Goal: Task Accomplishment & Management: Use online tool/utility

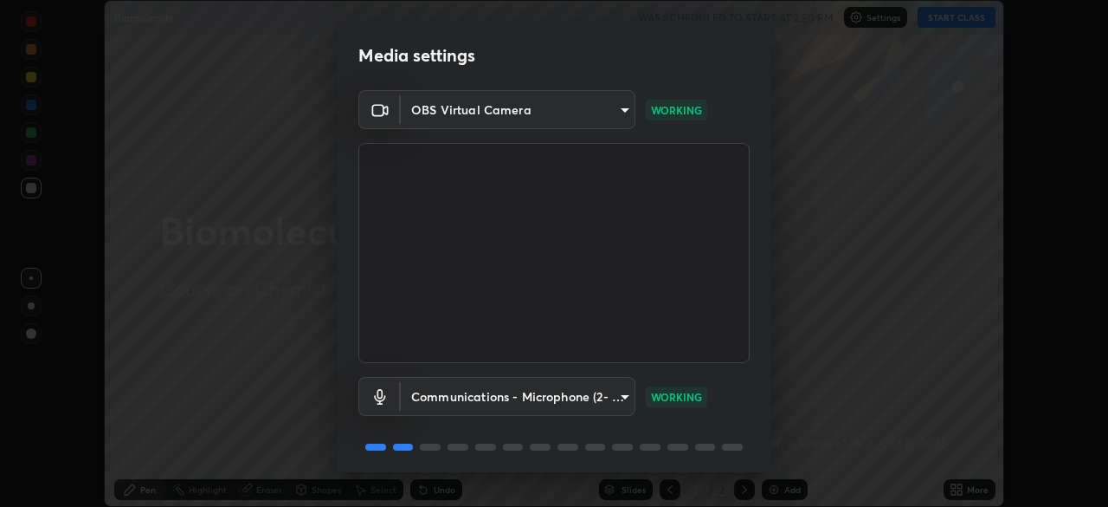
scroll to position [61, 0]
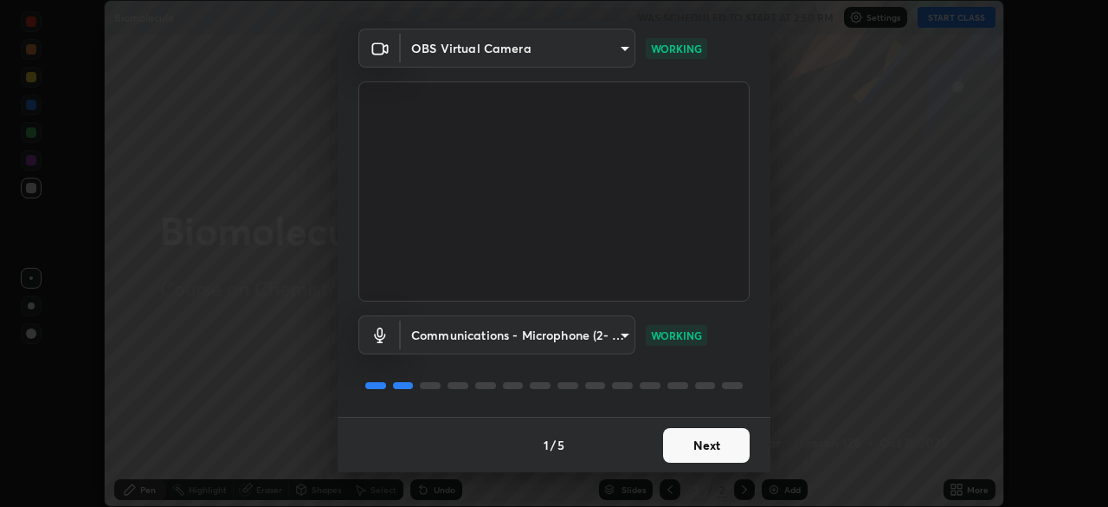
click at [721, 447] on button "Next" at bounding box center [706, 445] width 87 height 35
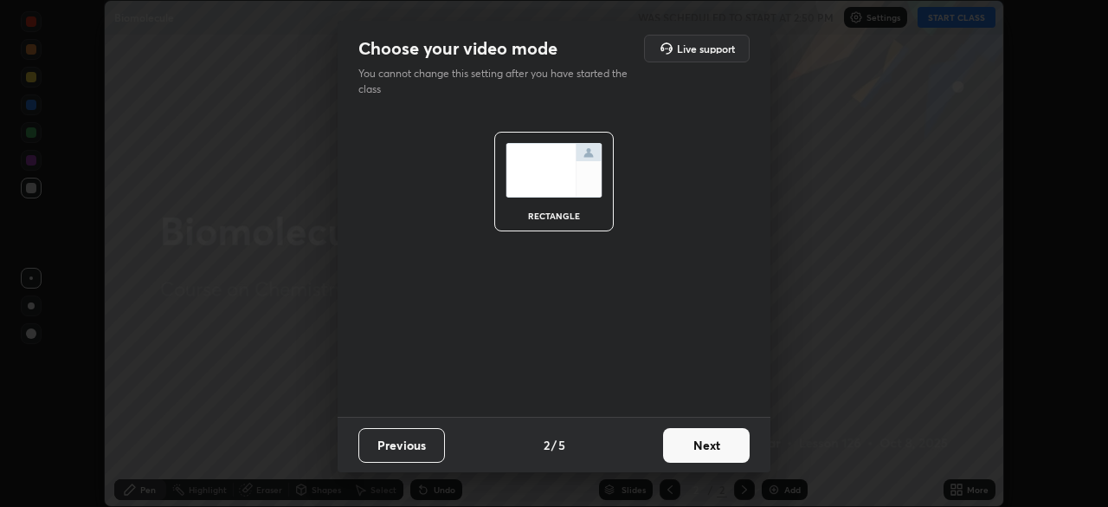
scroll to position [0, 0]
click at [684, 444] on button "Next" at bounding box center [706, 445] width 87 height 35
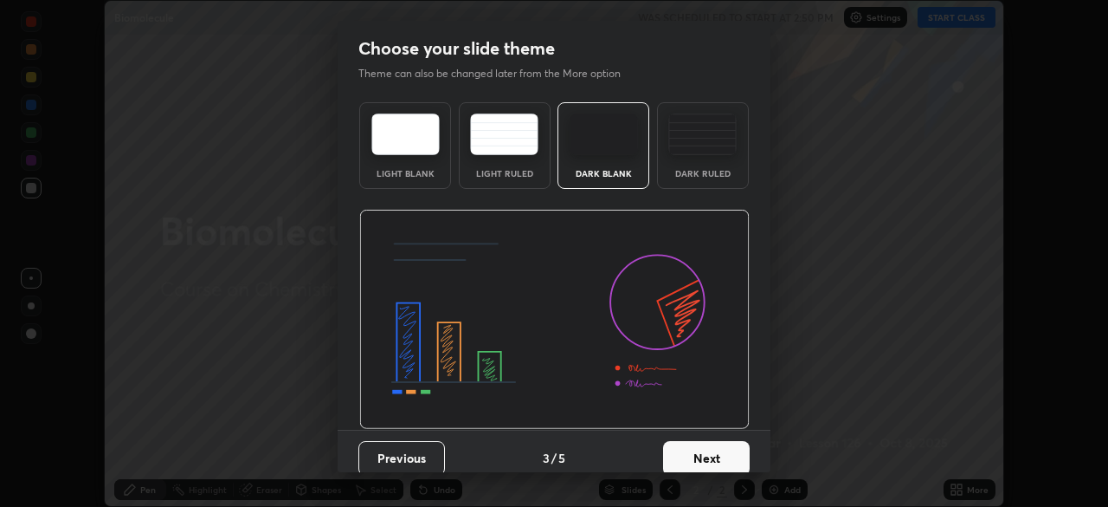
click at [681, 452] on button "Next" at bounding box center [706, 458] width 87 height 35
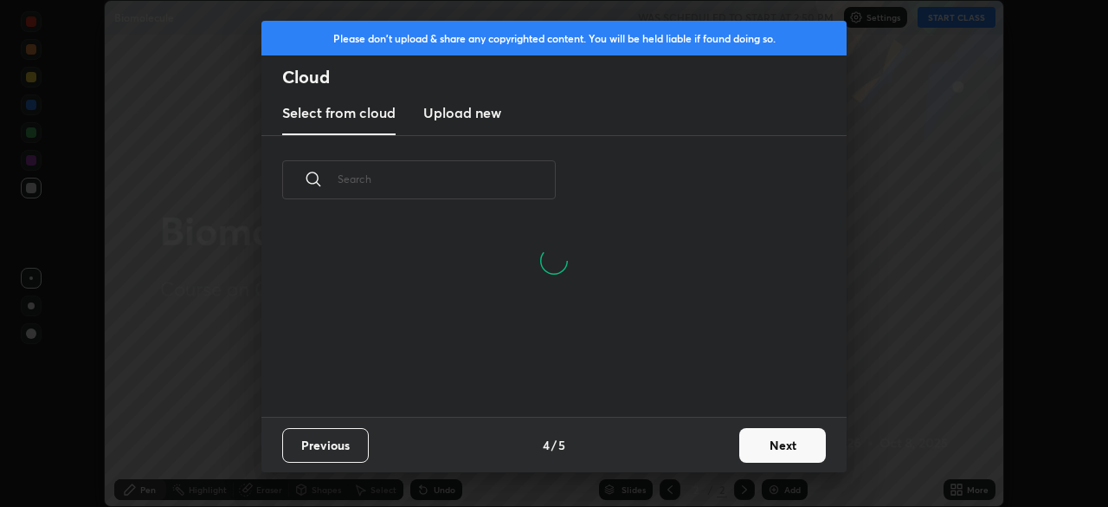
click at [765, 449] on button "Next" at bounding box center [782, 445] width 87 height 35
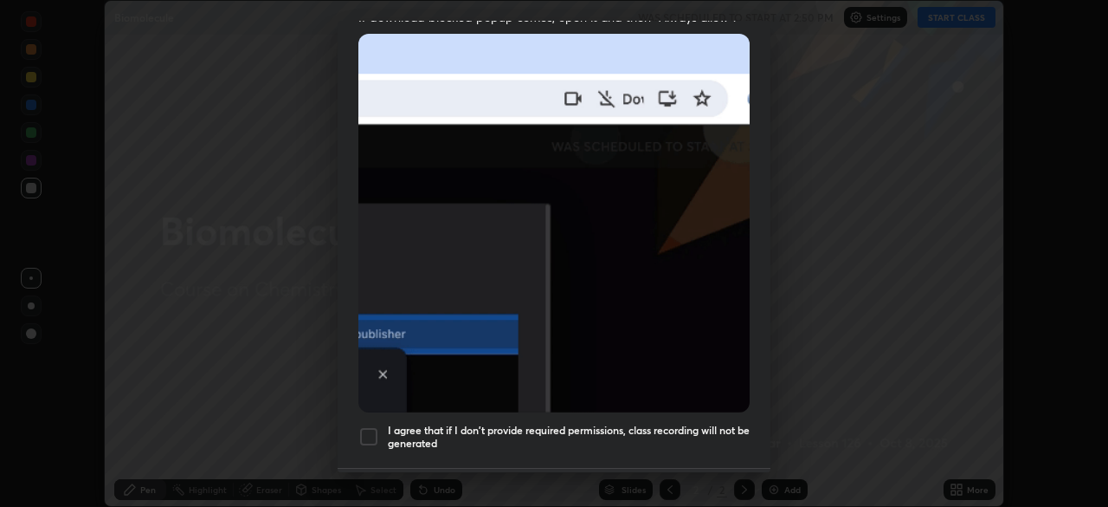
scroll to position [415, 0]
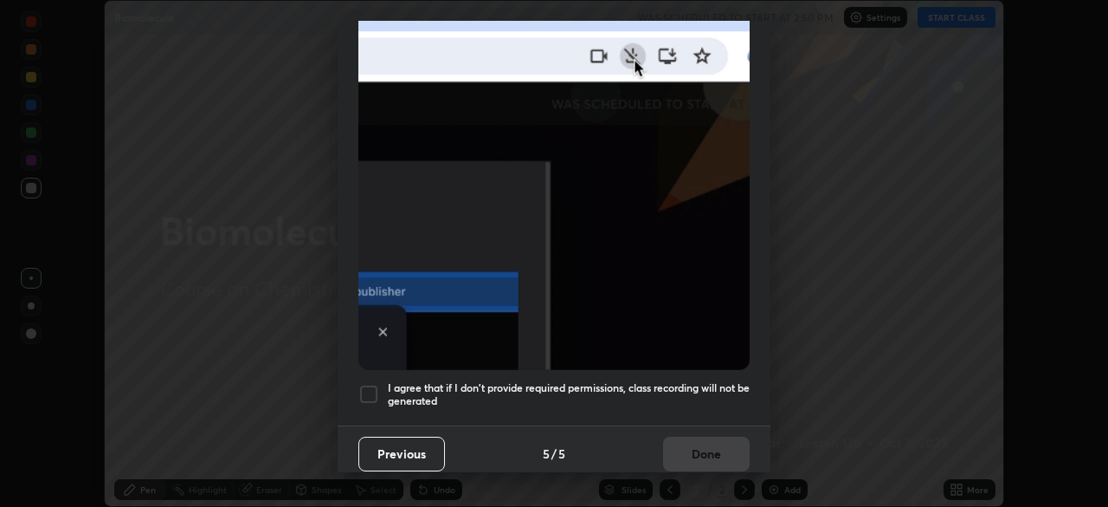
click at [399, 394] on h5 "I agree that if I don't provide required permissions, class recording will not …" at bounding box center [569, 394] width 362 height 27
click at [692, 454] on button "Done" at bounding box center [706, 453] width 87 height 35
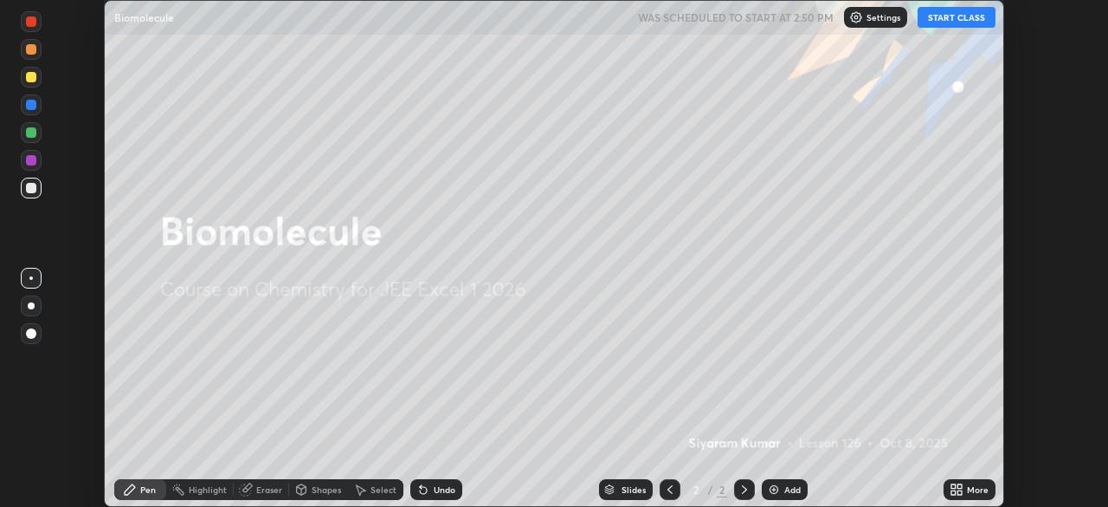
click at [946, 15] on button "START CLASS" at bounding box center [957, 17] width 78 height 21
click at [946, 16] on button "START CLASS" at bounding box center [957, 17] width 78 height 21
click at [948, 13] on button "START CLASS" at bounding box center [957, 17] width 78 height 21
click at [946, 16] on button "START CLASS" at bounding box center [957, 17] width 78 height 21
click at [940, 23] on button "START CLASS" at bounding box center [957, 17] width 78 height 21
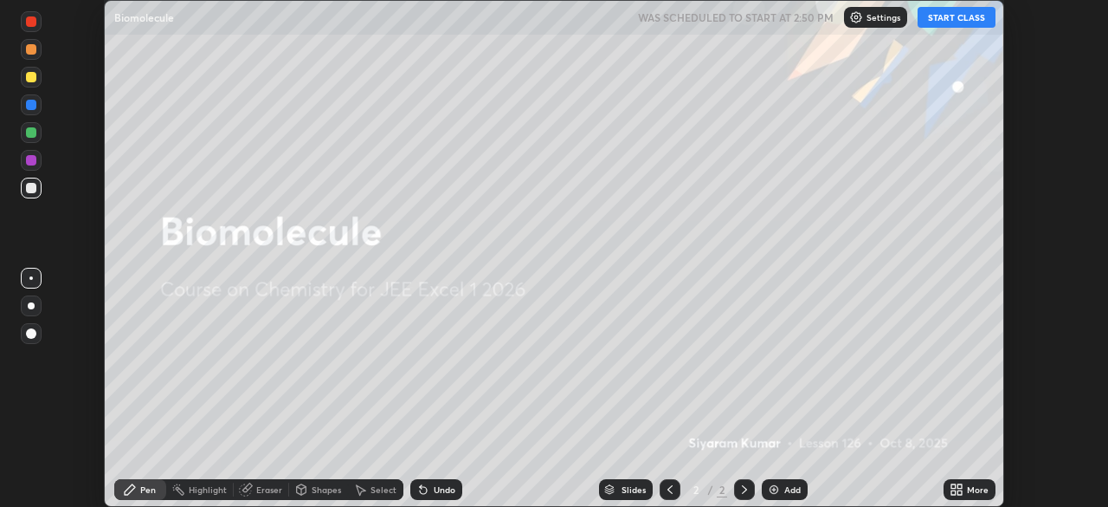
click at [935, 17] on button "START CLASS" at bounding box center [957, 17] width 78 height 21
click at [940, 22] on button "START CLASS" at bounding box center [957, 17] width 78 height 21
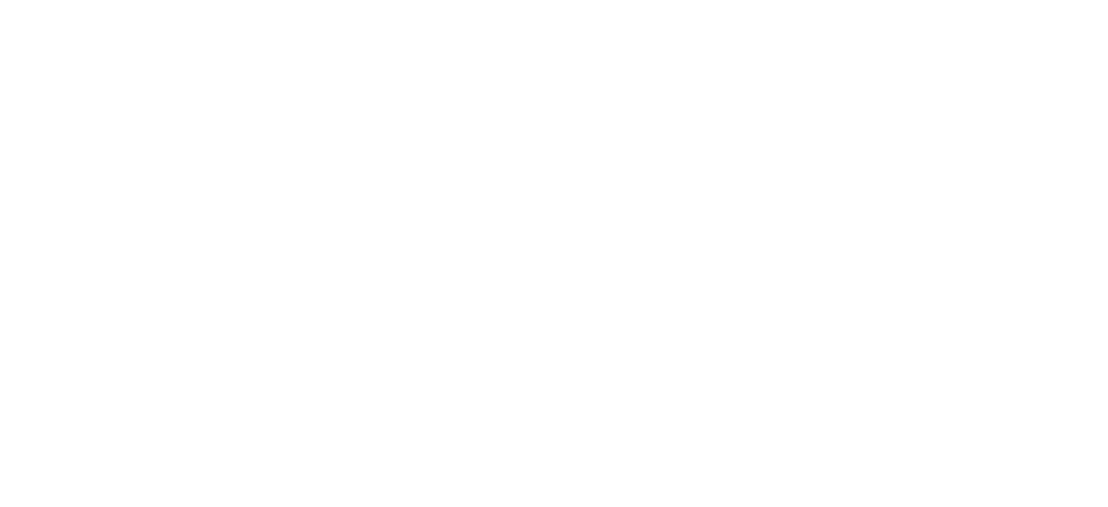
click at [1027, 0] on html at bounding box center [554, 0] width 1108 height 0
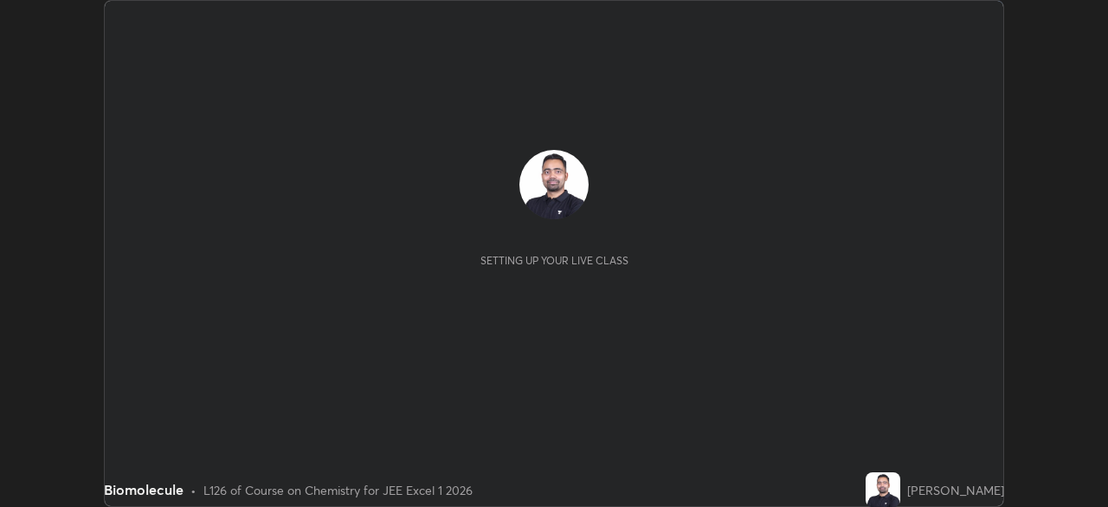
scroll to position [507, 1108]
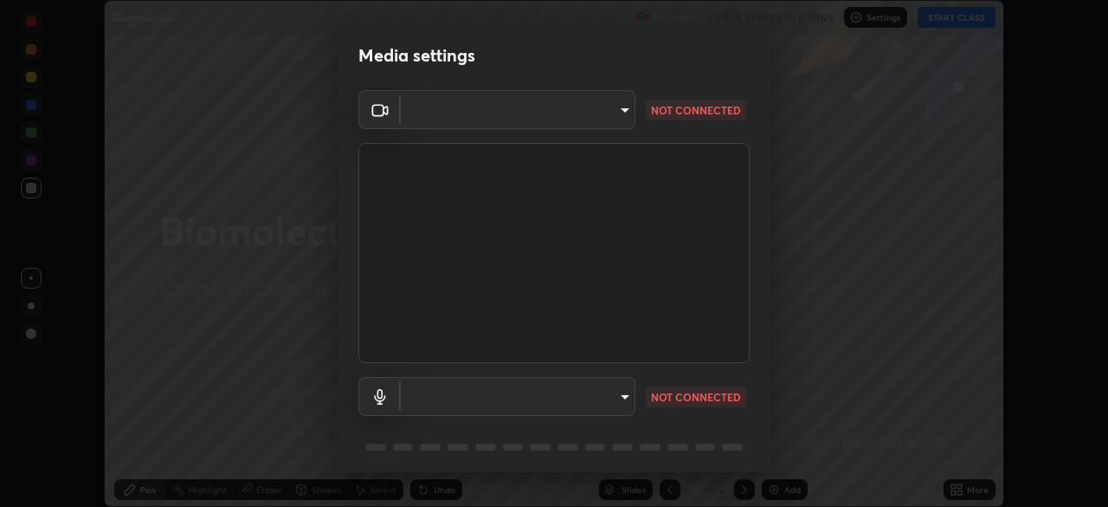
type input "2e9b027d6a4255688e554df818383ce9ed5f881db366686a8468352ce6a31e43"
type input "communications"
click at [479, 110] on body "Erase all Biomolecule Recording CLASS STARTS IN 5 MINS Settings START CLASS Set…" at bounding box center [554, 253] width 1108 height 507
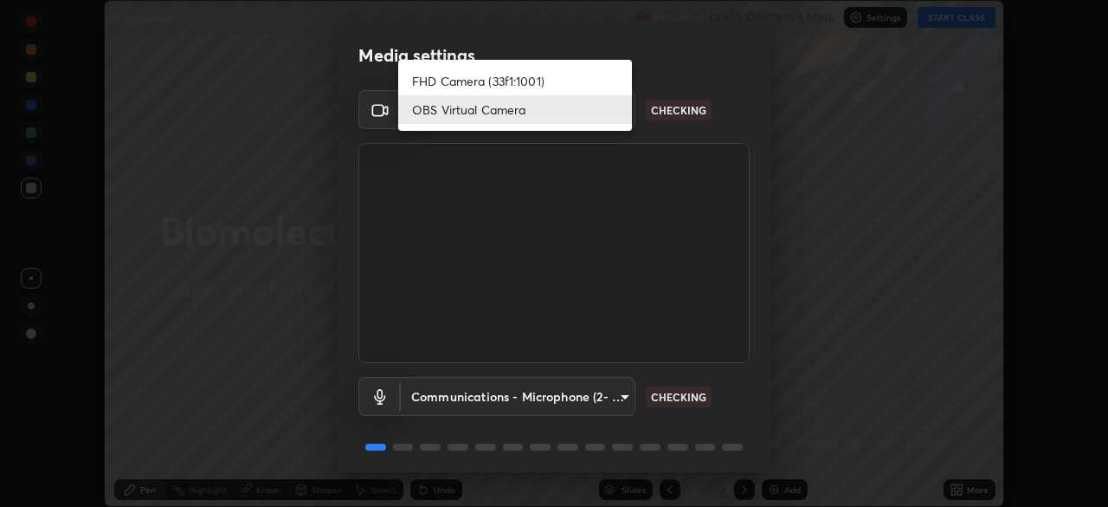
click at [465, 77] on li "FHD Camera (33f1:1001)" at bounding box center [515, 81] width 234 height 29
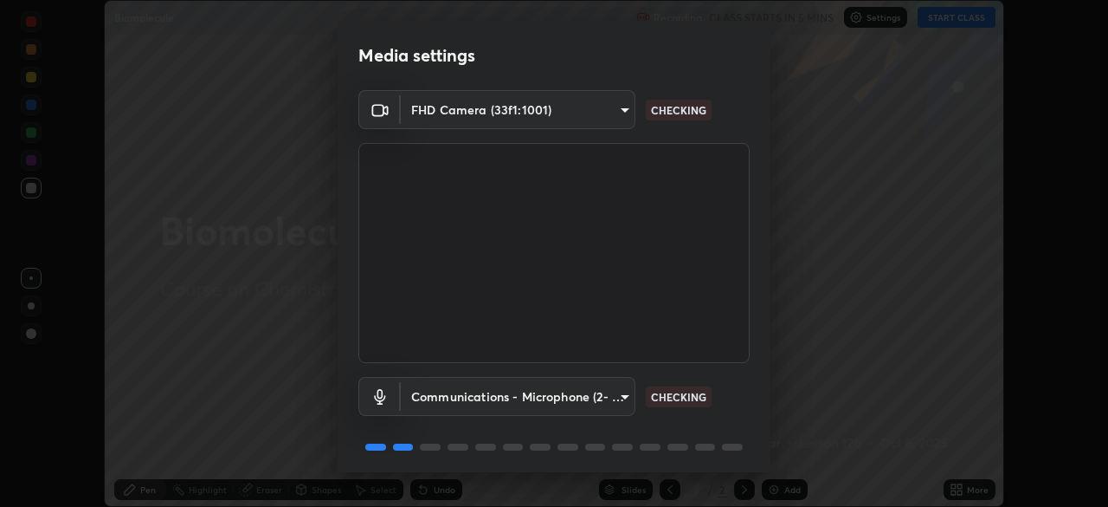
click at [479, 115] on body "Erase all Biomolecule Recording CLASS STARTS IN 5 MINS Settings START CLASS Set…" at bounding box center [554, 253] width 1108 height 507
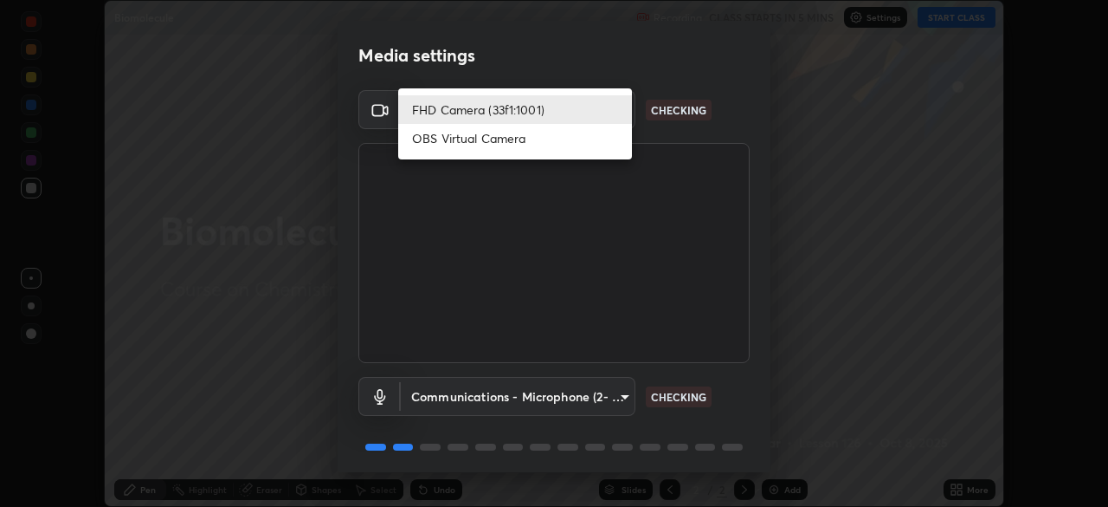
click at [478, 139] on li "OBS Virtual Camera" at bounding box center [515, 138] width 234 height 29
type input "2e9b027d6a4255688e554df818383ce9ed5f881db366686a8468352ce6a31e43"
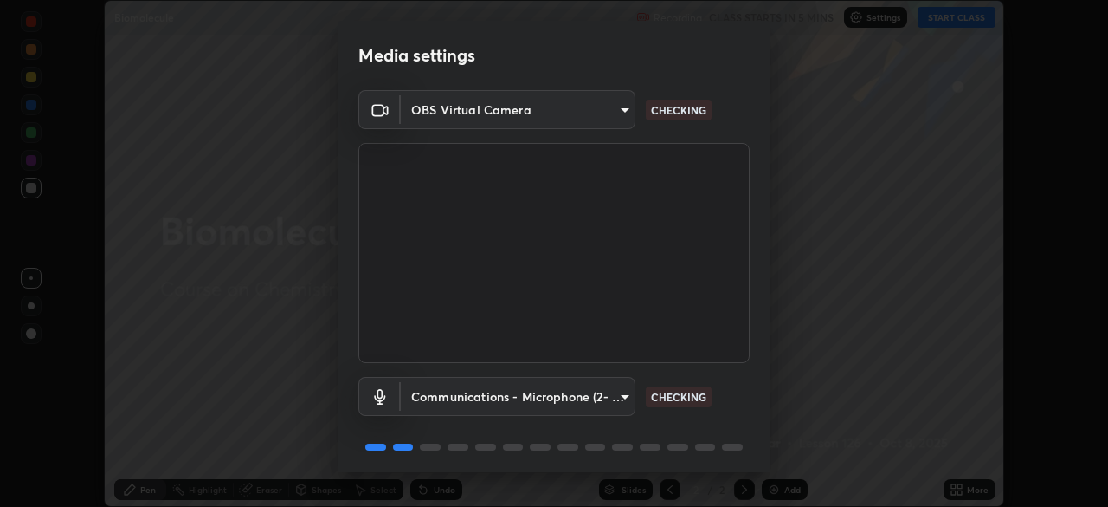
scroll to position [61, 0]
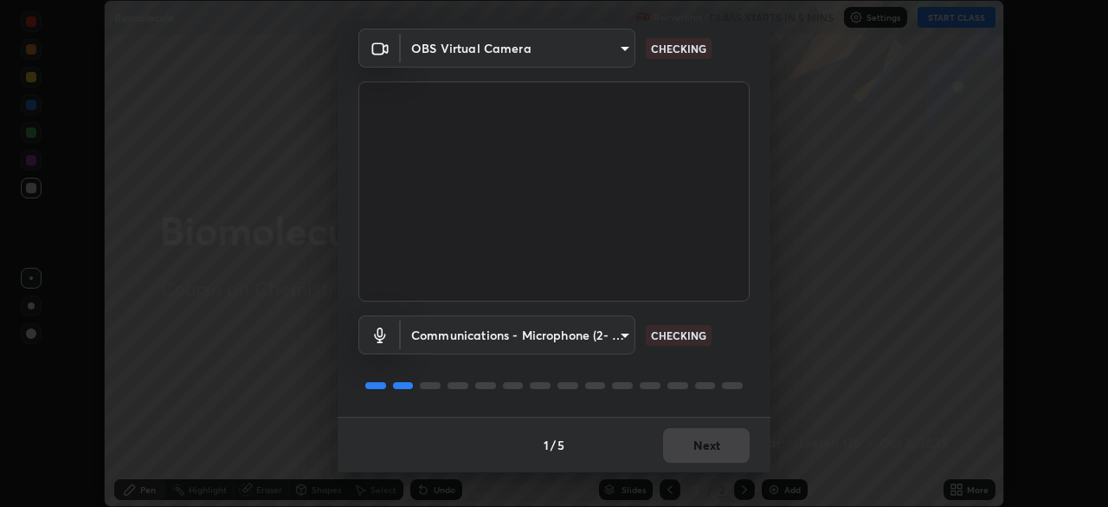
click at [498, 338] on body "Erase all Biomolecule Recording CLASS STARTS IN 5 MINS Settings START CLASS Set…" at bounding box center [554, 253] width 1108 height 507
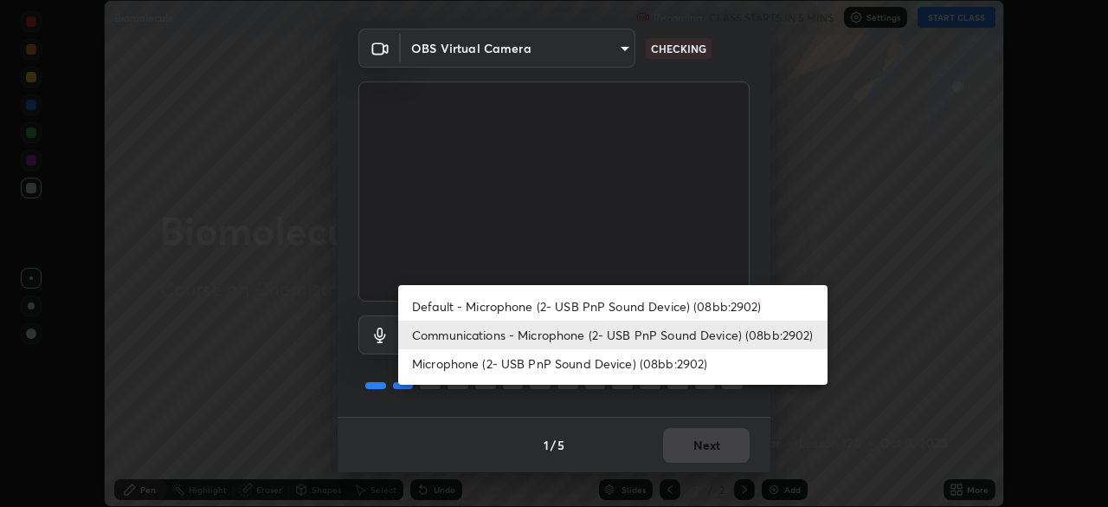
click at [485, 309] on li "Default - Microphone (2- USB PnP Sound Device) (08bb:2902)" at bounding box center [612, 306] width 429 height 29
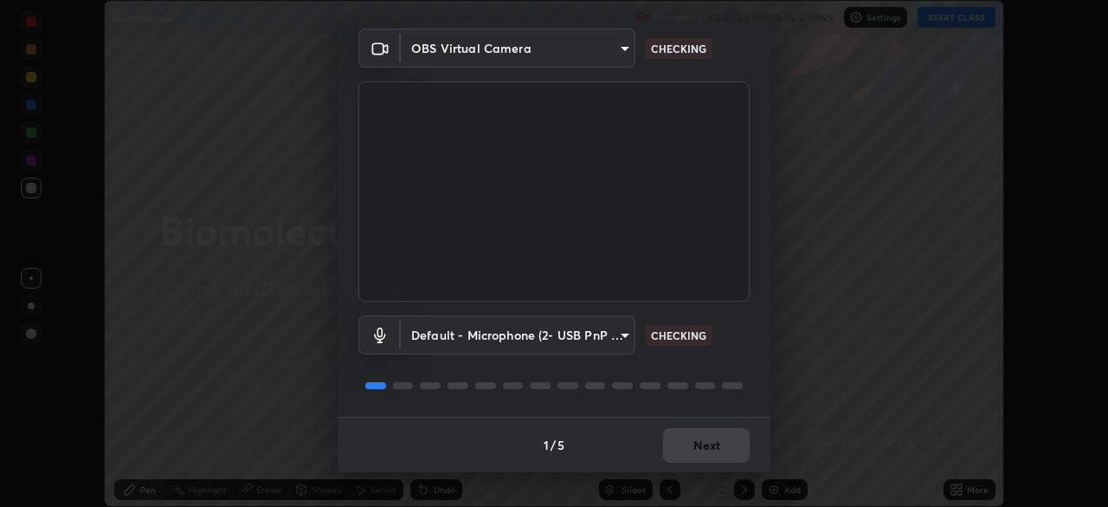
click at [482, 337] on body "Erase all Biomolecule Recording CLASS STARTS IN 5 MINS Settings START CLASS Set…" at bounding box center [554, 253] width 1108 height 507
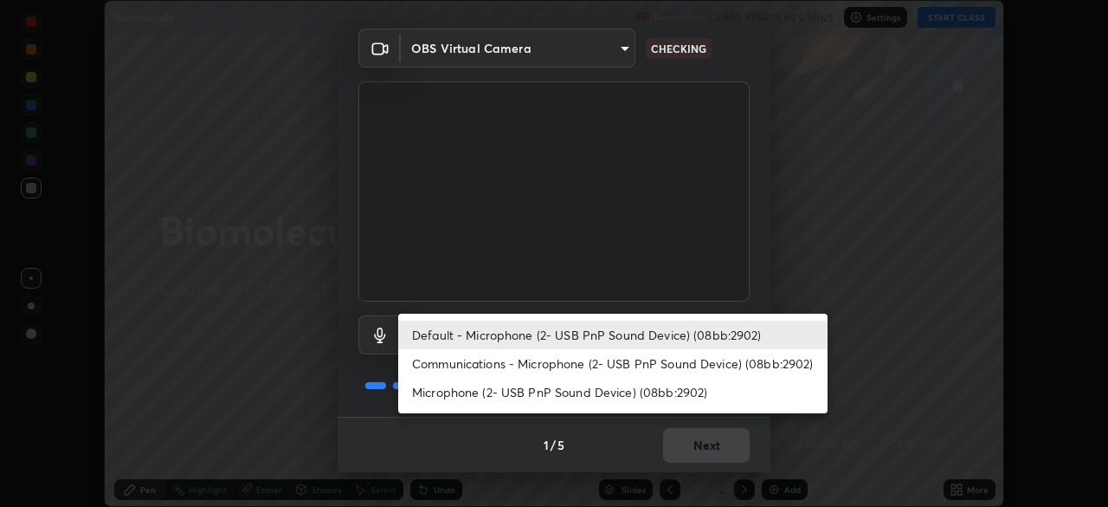
click at [485, 368] on li "Communications - Microphone (2- USB PnP Sound Device) (08bb:2902)" at bounding box center [612, 363] width 429 height 29
type input "communications"
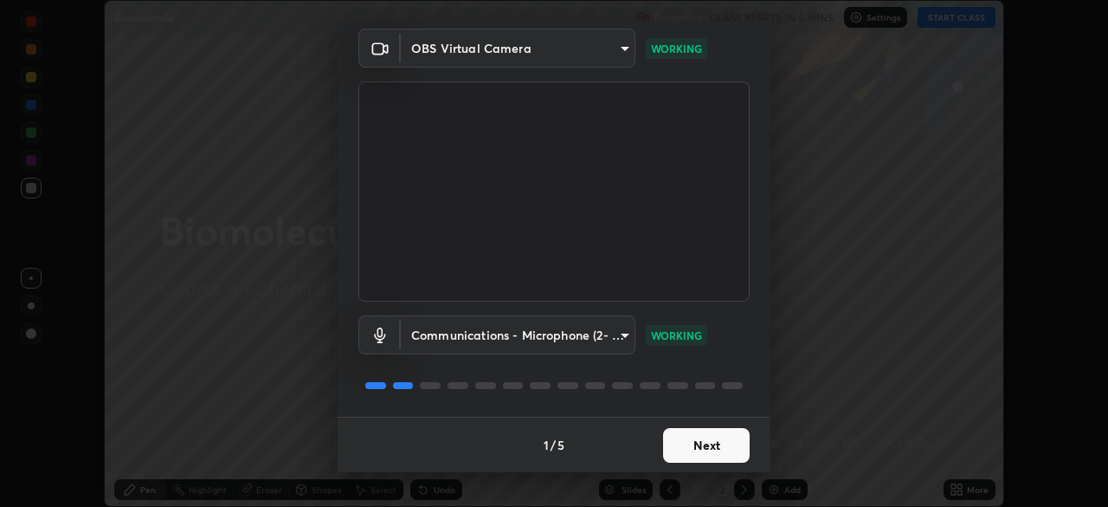
click at [696, 442] on button "Next" at bounding box center [706, 445] width 87 height 35
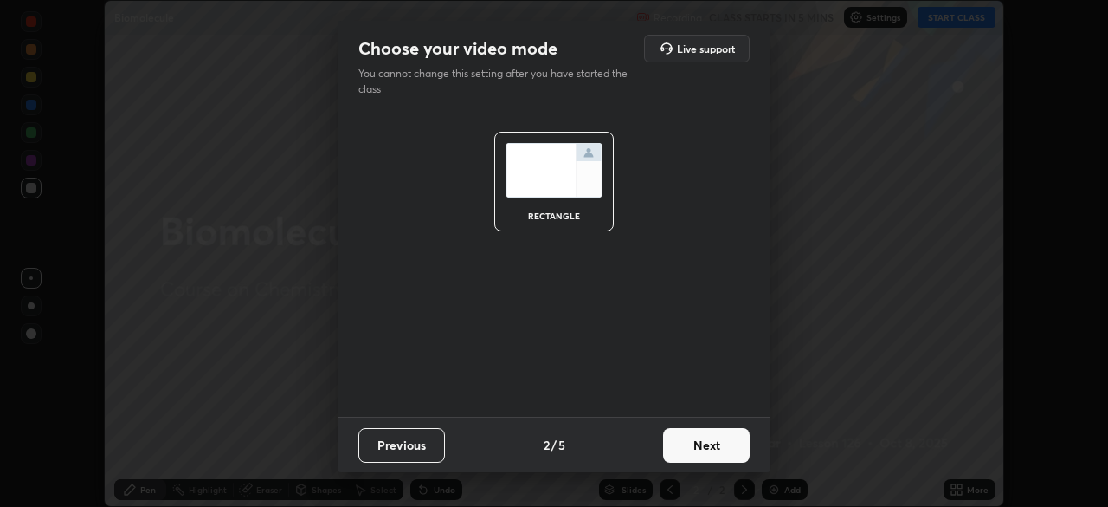
scroll to position [0, 0]
click at [692, 438] on button "Next" at bounding box center [706, 445] width 87 height 35
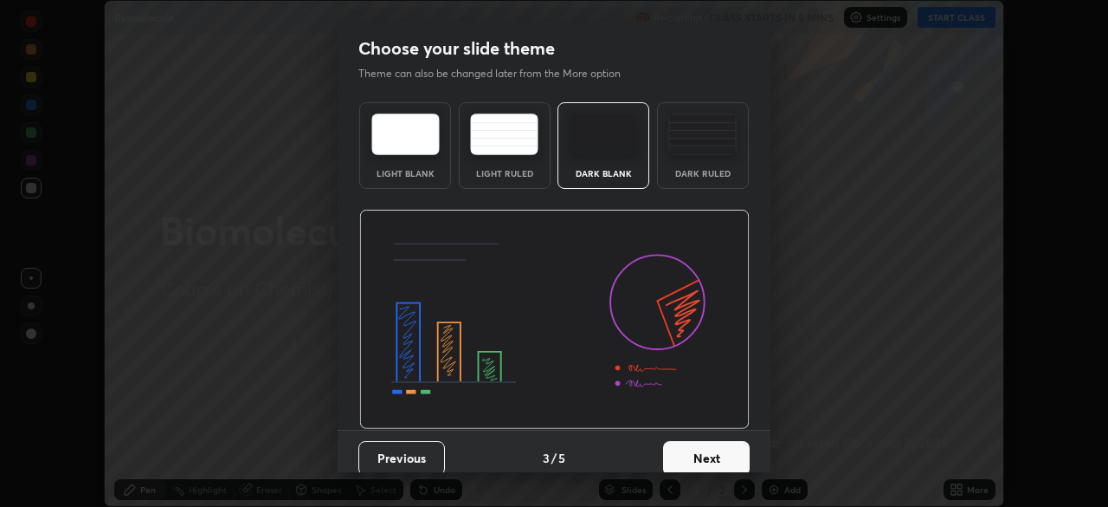
click at [720, 461] on button "Next" at bounding box center [706, 458] width 87 height 35
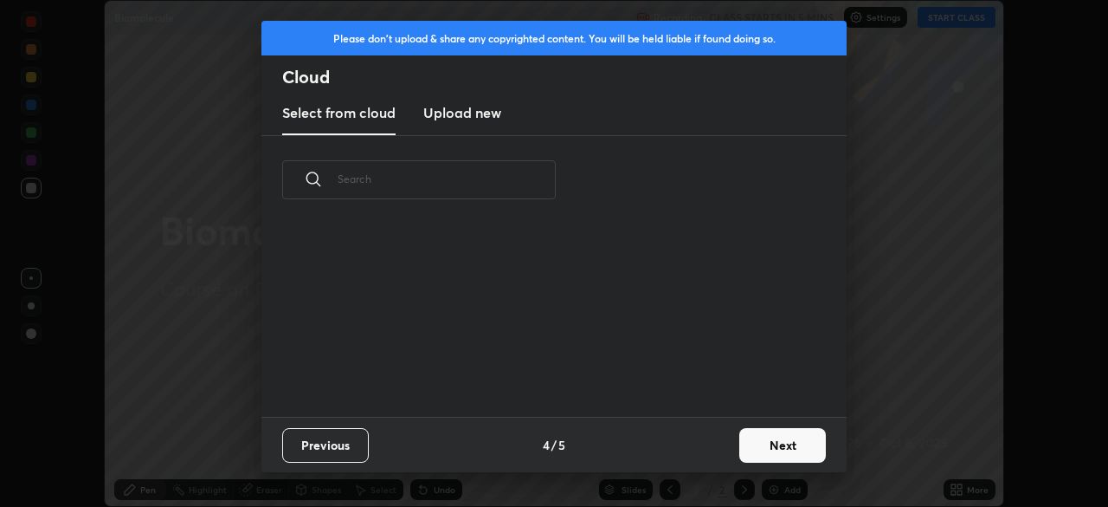
scroll to position [192, 556]
click at [771, 442] on button "Next" at bounding box center [782, 445] width 87 height 35
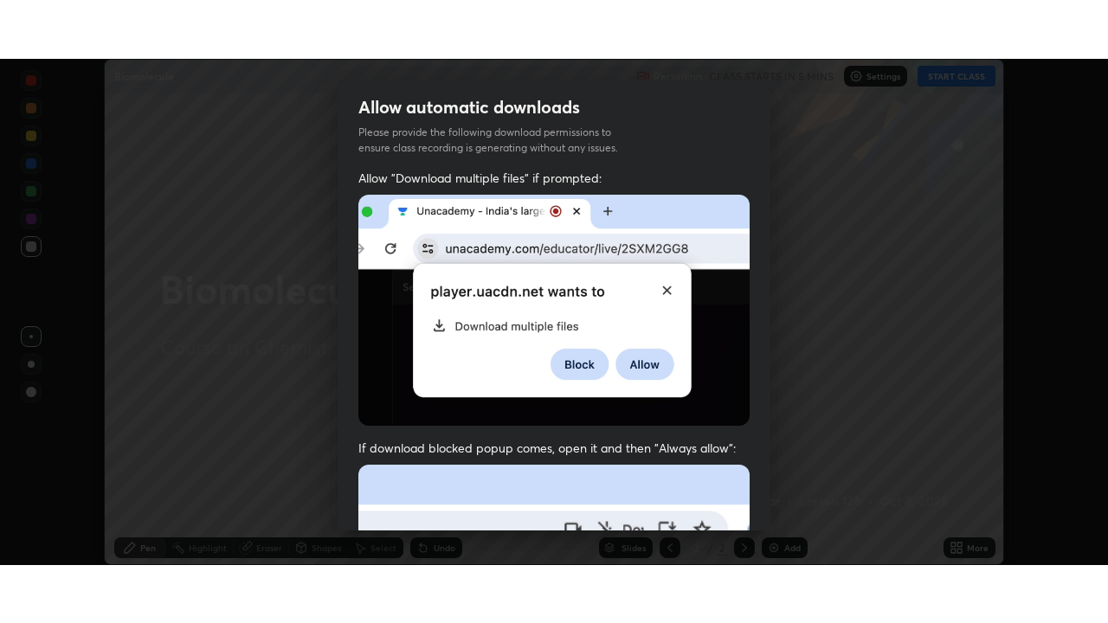
scroll to position [415, 0]
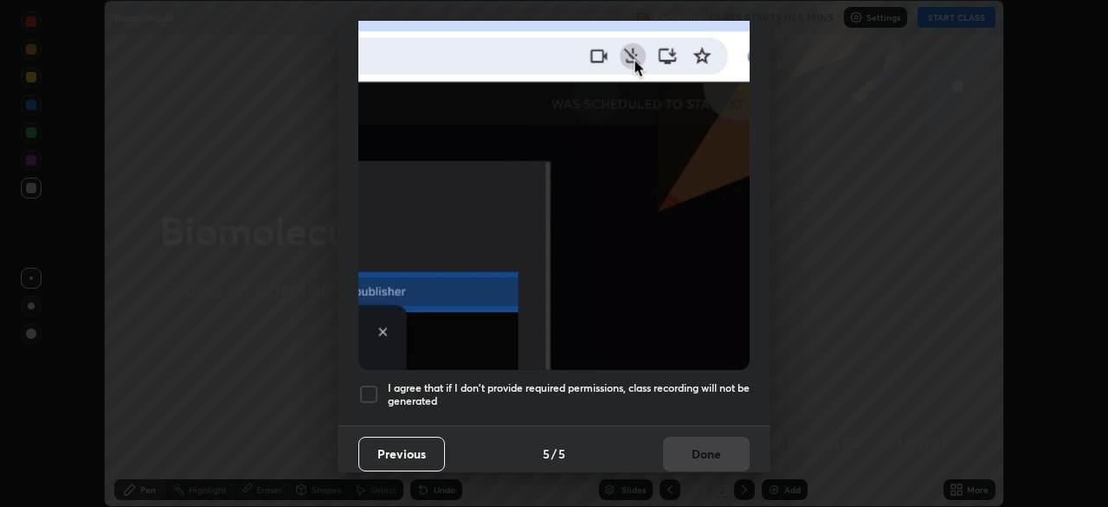
click at [377, 388] on div at bounding box center [368, 394] width 21 height 21
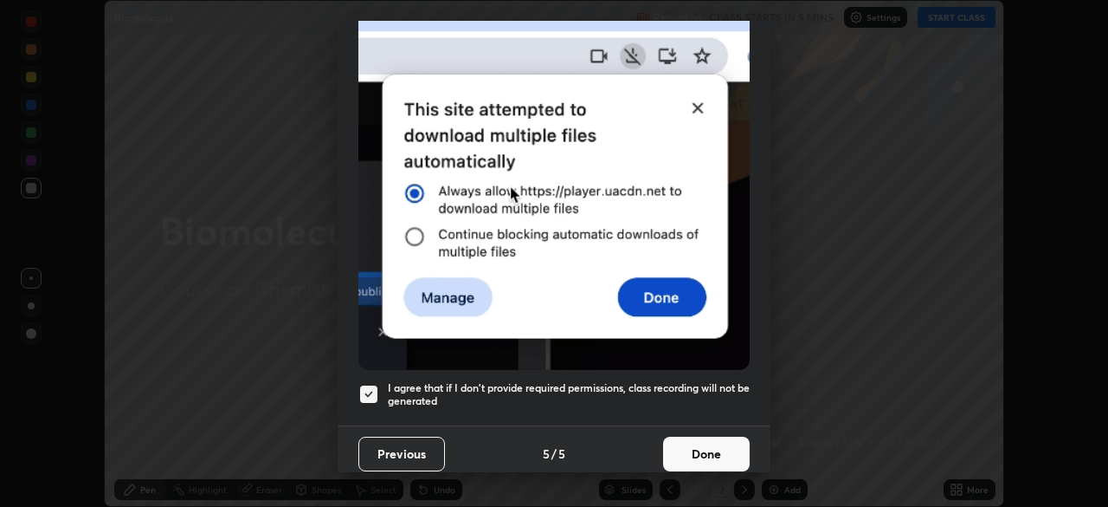
click at [702, 436] on button "Done" at bounding box center [706, 453] width 87 height 35
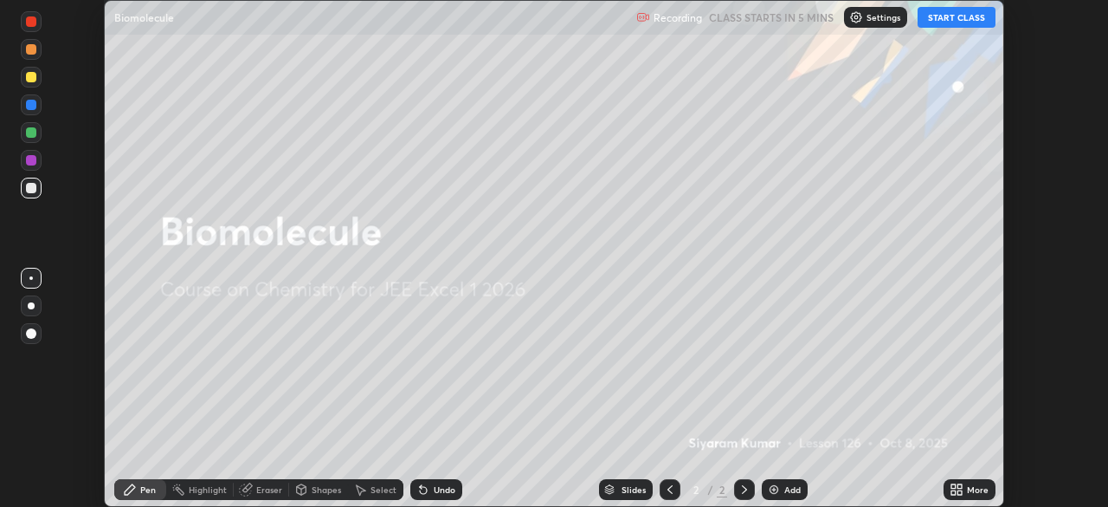
click at [948, 14] on button "START CLASS" at bounding box center [957, 17] width 78 height 21
click at [959, 486] on icon at bounding box center [960, 486] width 4 height 4
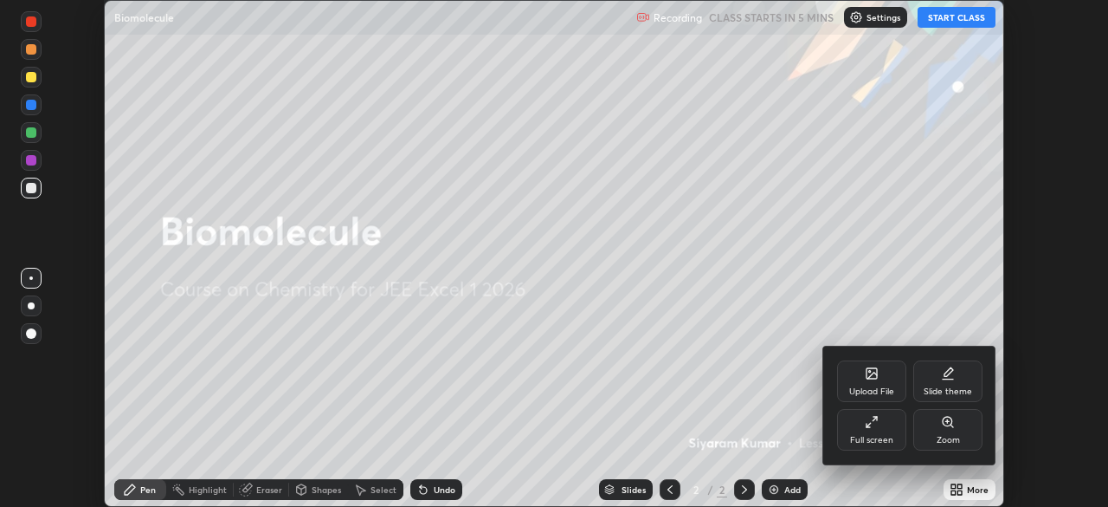
click at [885, 433] on div "Full screen" at bounding box center [871, 430] width 69 height 42
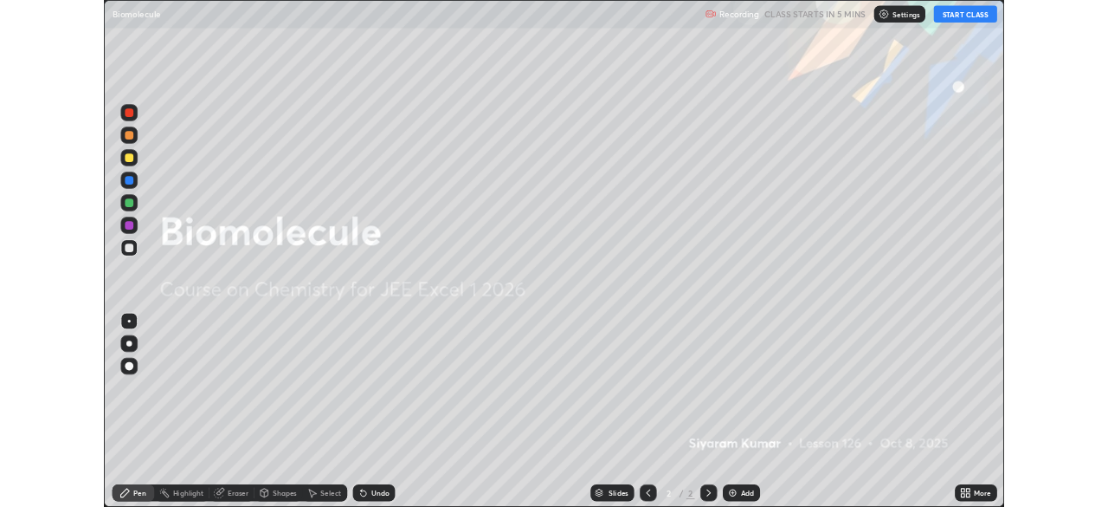
scroll to position [623, 1108]
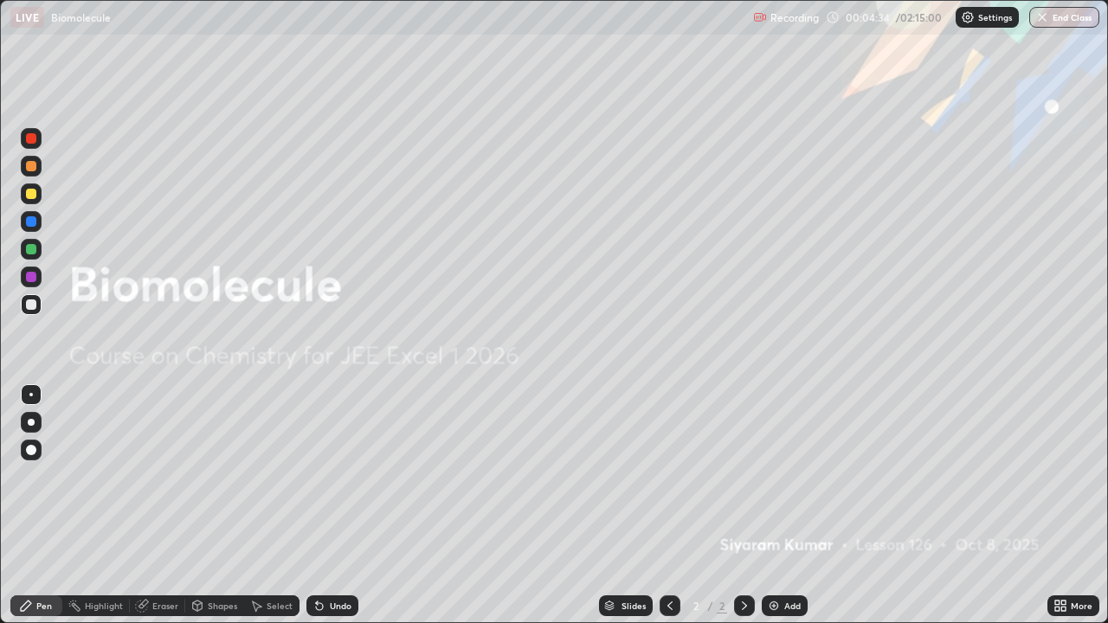
click at [793, 506] on div "Add" at bounding box center [785, 606] width 46 height 21
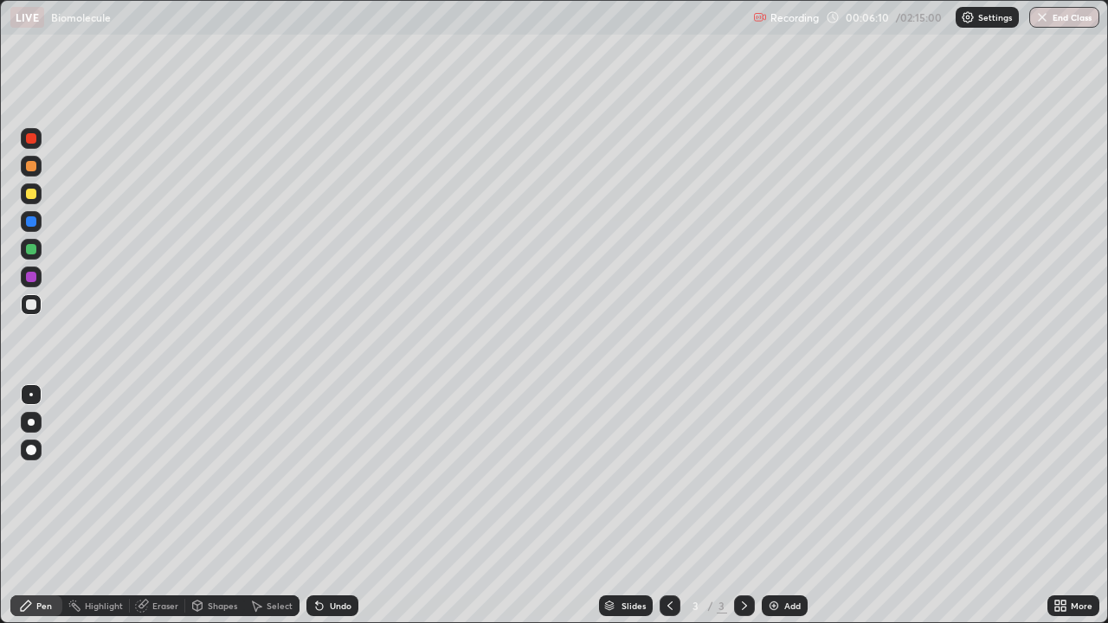
click at [35, 192] on div at bounding box center [31, 194] width 10 height 10
click at [30, 195] on div at bounding box center [31, 194] width 10 height 10
click at [28, 297] on div at bounding box center [31, 304] width 21 height 21
click at [330, 506] on div "Undo" at bounding box center [341, 606] width 22 height 9
click at [331, 506] on div "Undo" at bounding box center [341, 606] width 22 height 9
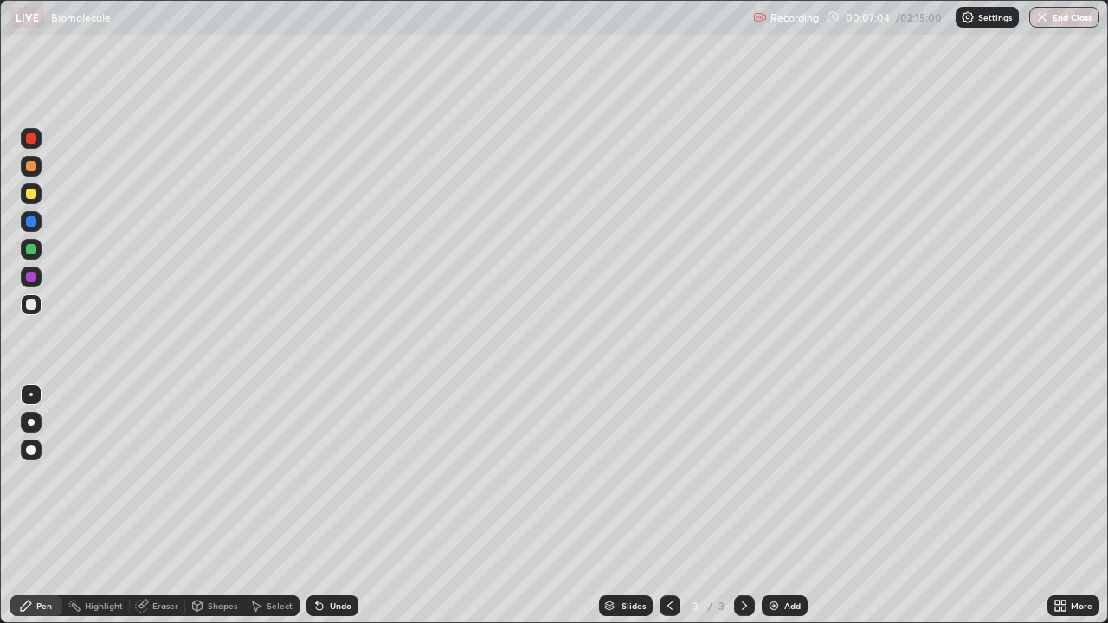
click at [33, 197] on div at bounding box center [31, 194] width 10 height 10
click at [316, 506] on icon at bounding box center [317, 603] width 2 height 2
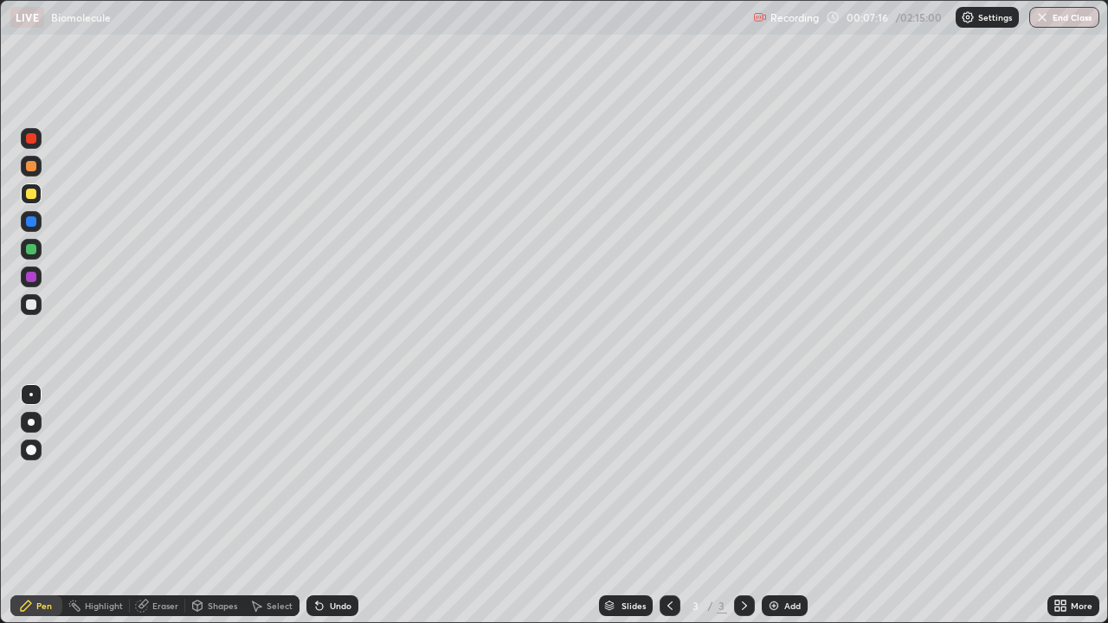
click at [316, 506] on icon at bounding box center [317, 603] width 2 height 2
click at [316, 506] on div "Undo" at bounding box center [333, 606] width 52 height 21
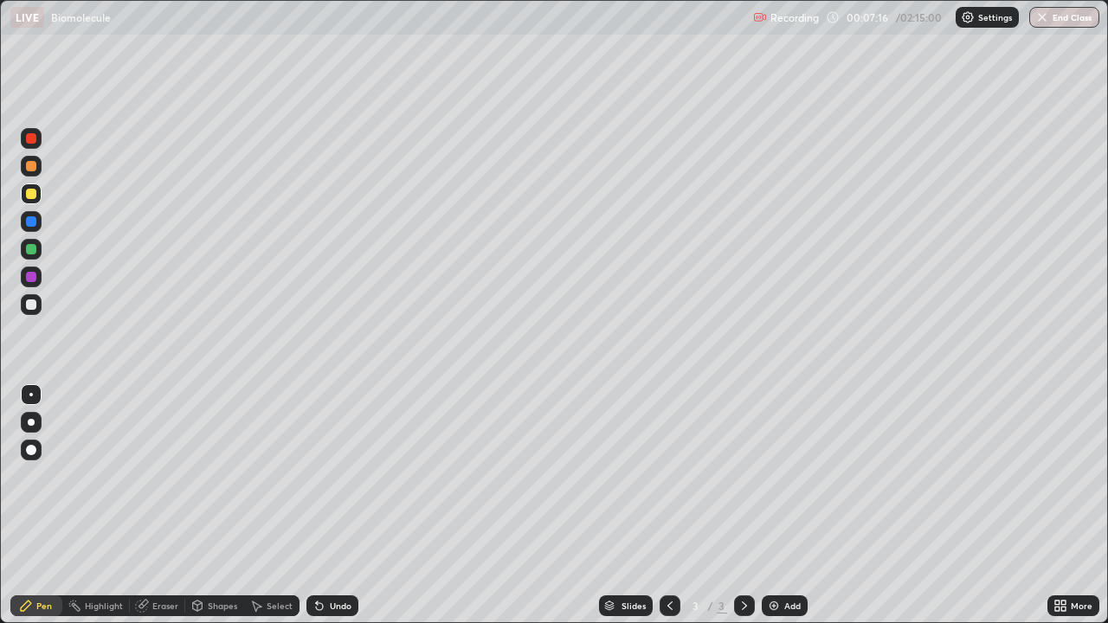
click at [316, 506] on div "Undo" at bounding box center [333, 606] width 52 height 21
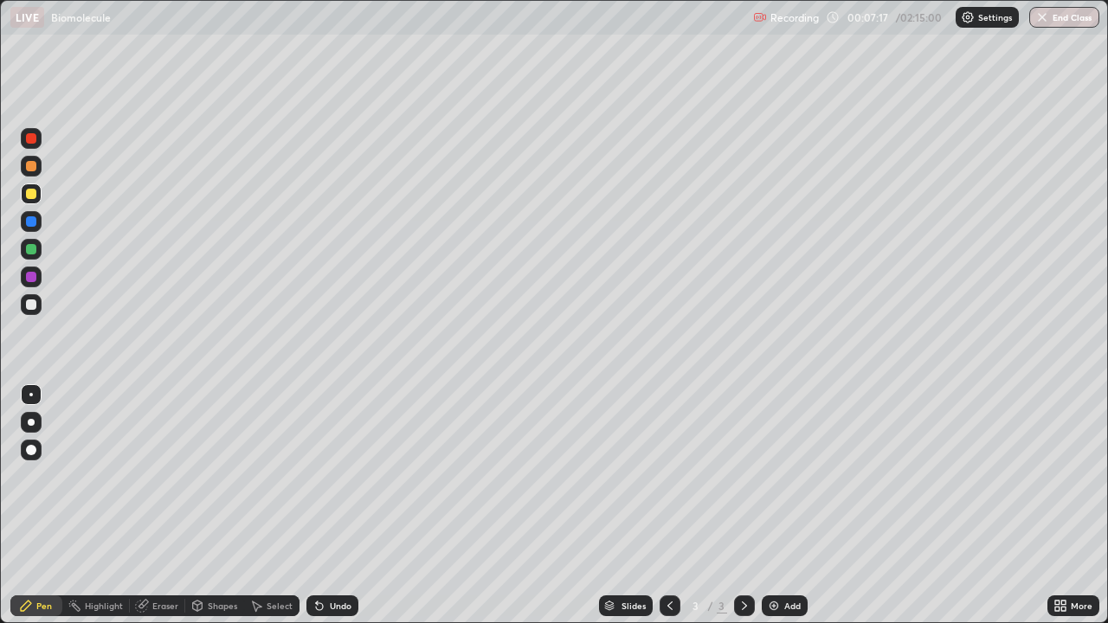
click at [316, 506] on icon at bounding box center [317, 603] width 2 height 2
click at [331, 506] on div "Undo" at bounding box center [341, 606] width 22 height 9
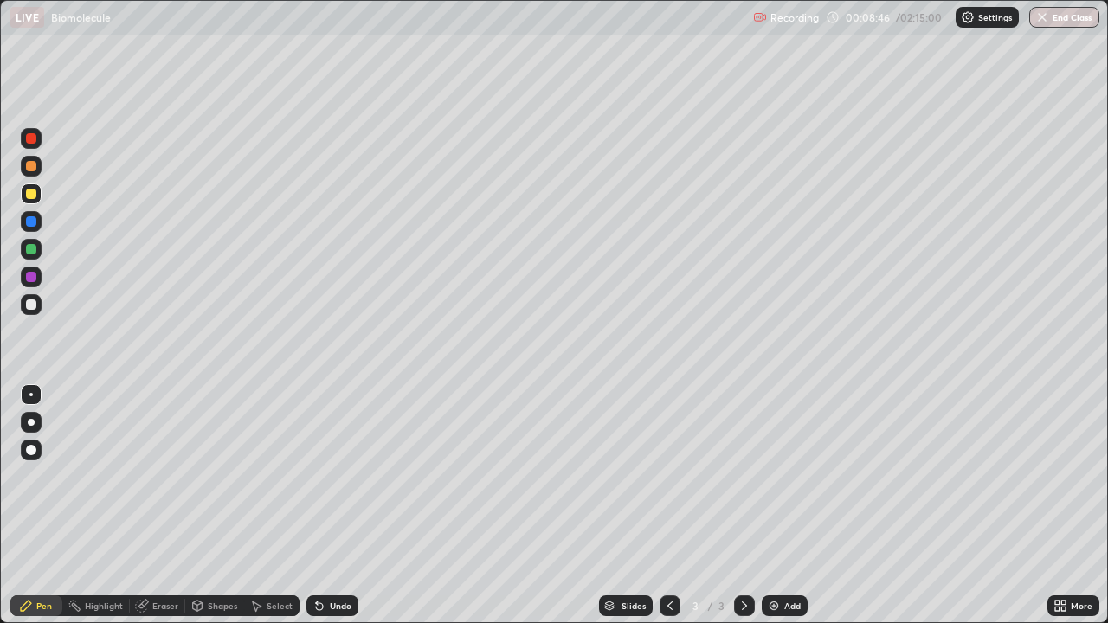
click at [1063, 506] on icon at bounding box center [1064, 603] width 4 height 4
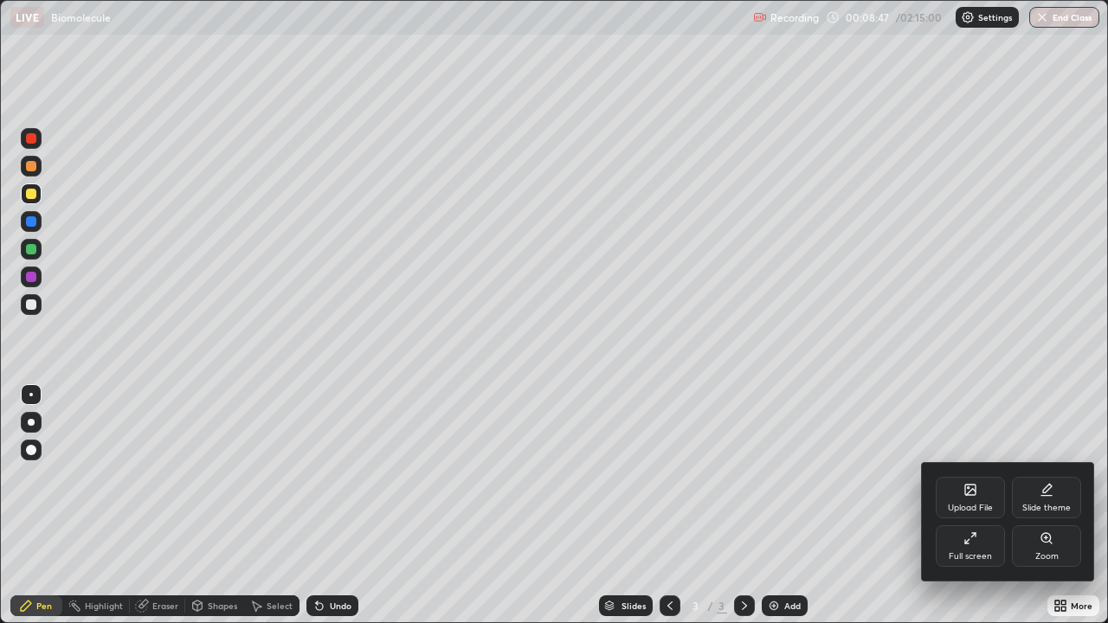
click at [972, 506] on div "Full screen" at bounding box center [970, 547] width 69 height 42
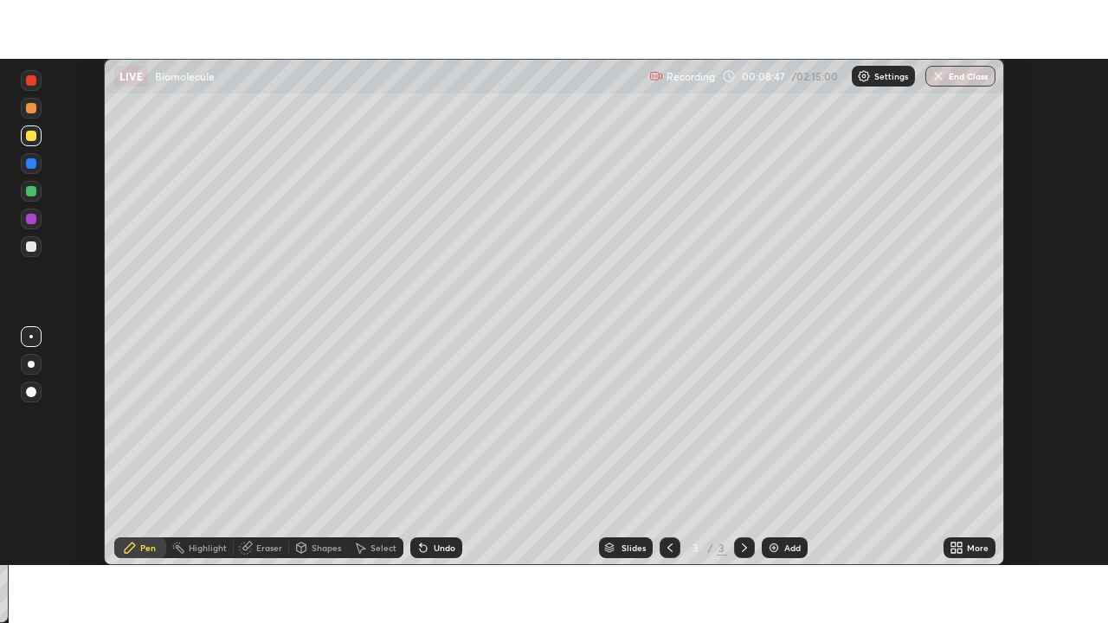
scroll to position [86085, 85483]
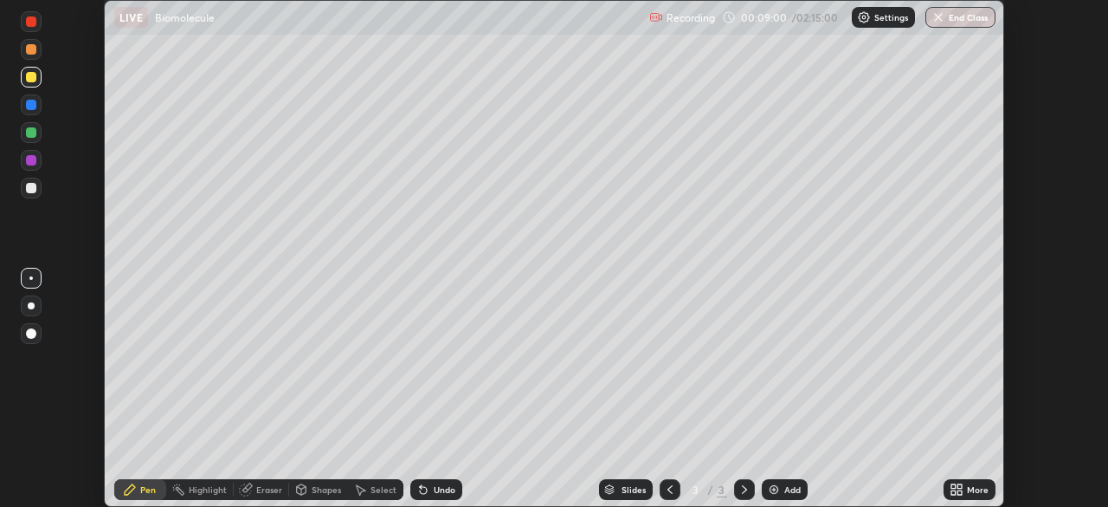
click at [966, 488] on div "More" at bounding box center [970, 489] width 52 height 21
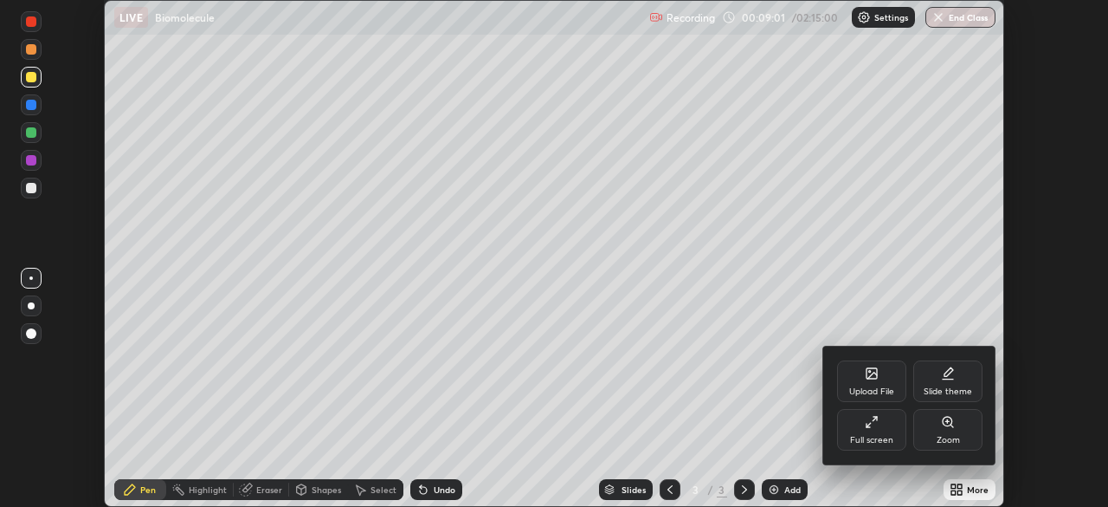
click at [869, 433] on div "Full screen" at bounding box center [871, 430] width 69 height 42
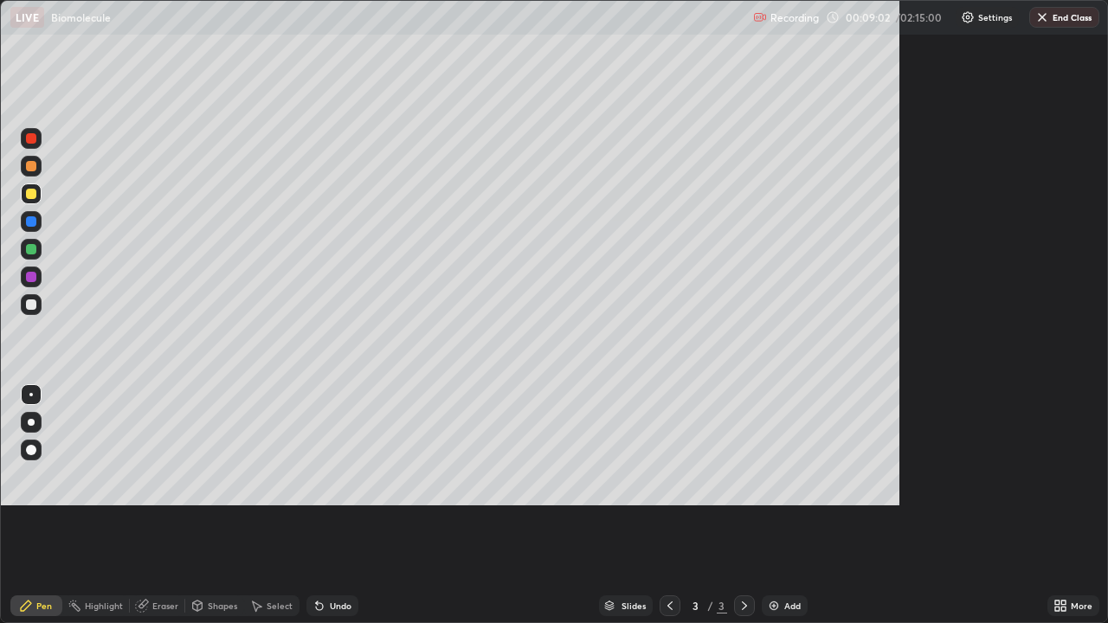
scroll to position [623, 1108]
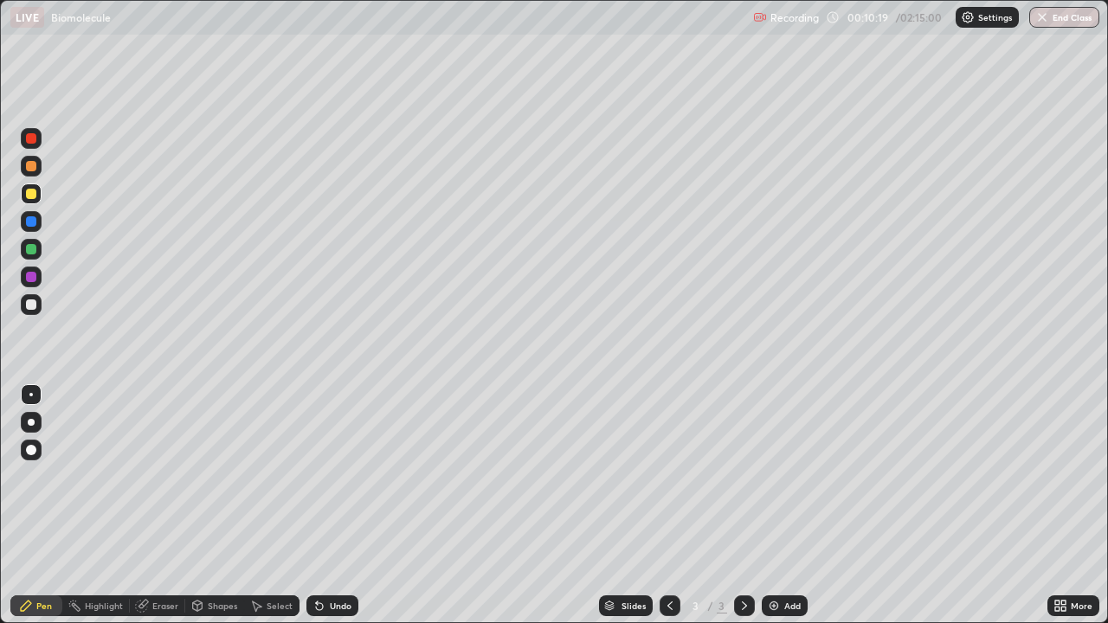
click at [344, 506] on div "Undo" at bounding box center [341, 606] width 22 height 9
click at [36, 142] on div at bounding box center [31, 138] width 21 height 21
click at [33, 141] on div at bounding box center [31, 138] width 10 height 10
click at [31, 303] on div at bounding box center [31, 305] width 10 height 10
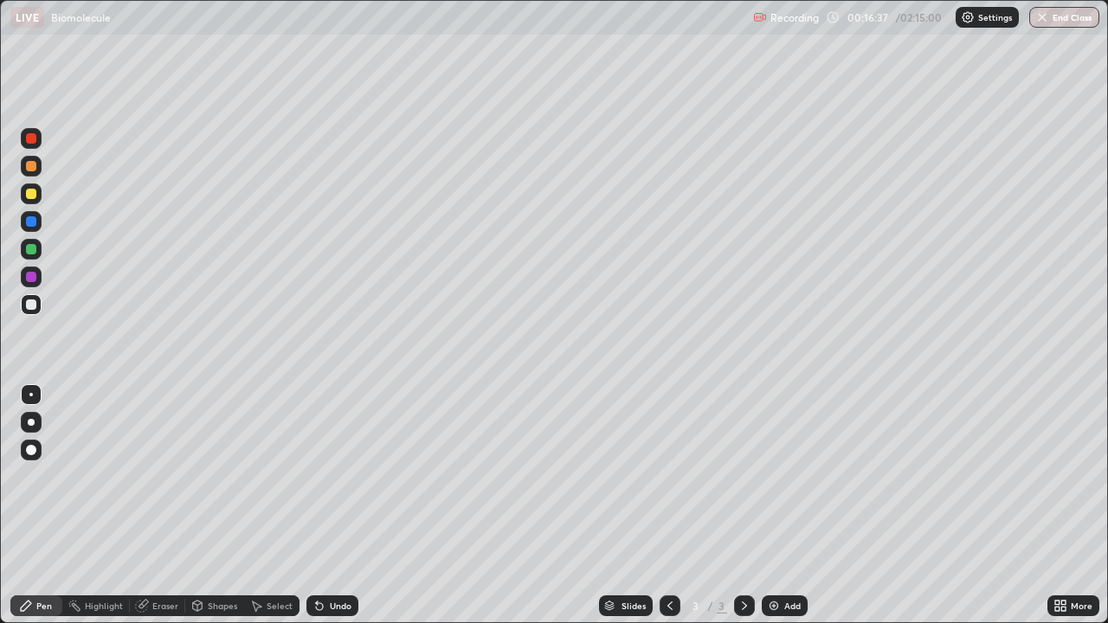
click at [742, 506] on icon at bounding box center [744, 606] width 5 height 9
click at [796, 506] on div "Add" at bounding box center [793, 606] width 16 height 9
click at [668, 506] on icon at bounding box center [670, 606] width 14 height 14
click at [745, 506] on icon at bounding box center [744, 606] width 5 height 9
click at [33, 198] on div at bounding box center [31, 194] width 10 height 10
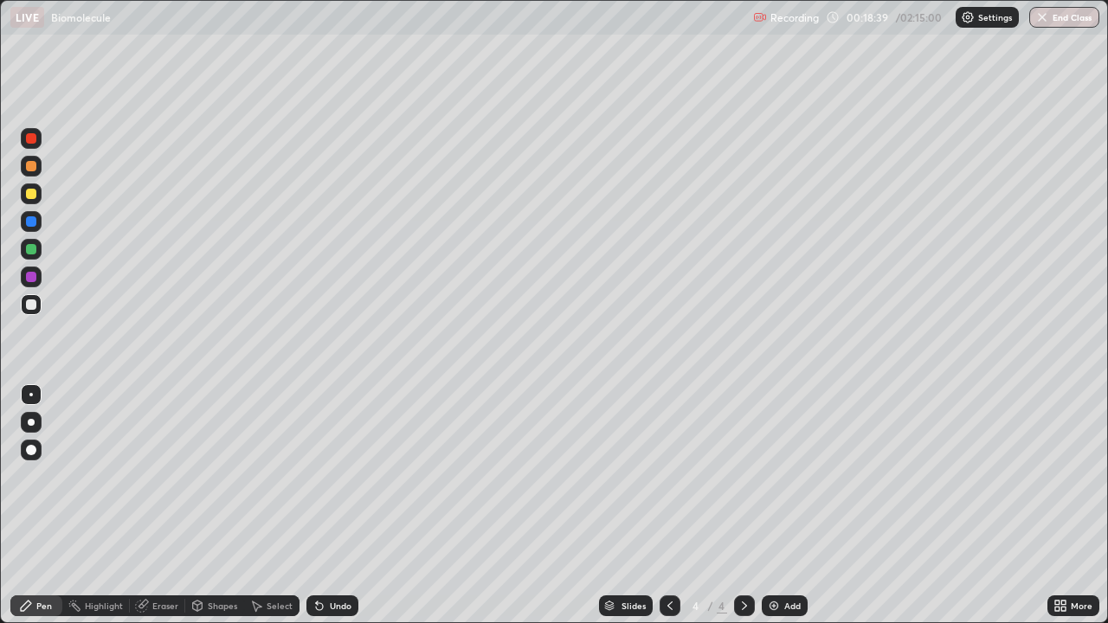
click at [33, 198] on div at bounding box center [31, 194] width 10 height 10
click at [31, 139] on div at bounding box center [31, 138] width 10 height 10
click at [668, 506] on icon at bounding box center [670, 606] width 5 height 9
click at [743, 506] on icon at bounding box center [745, 606] width 14 height 14
click at [341, 506] on div "Undo" at bounding box center [341, 606] width 22 height 9
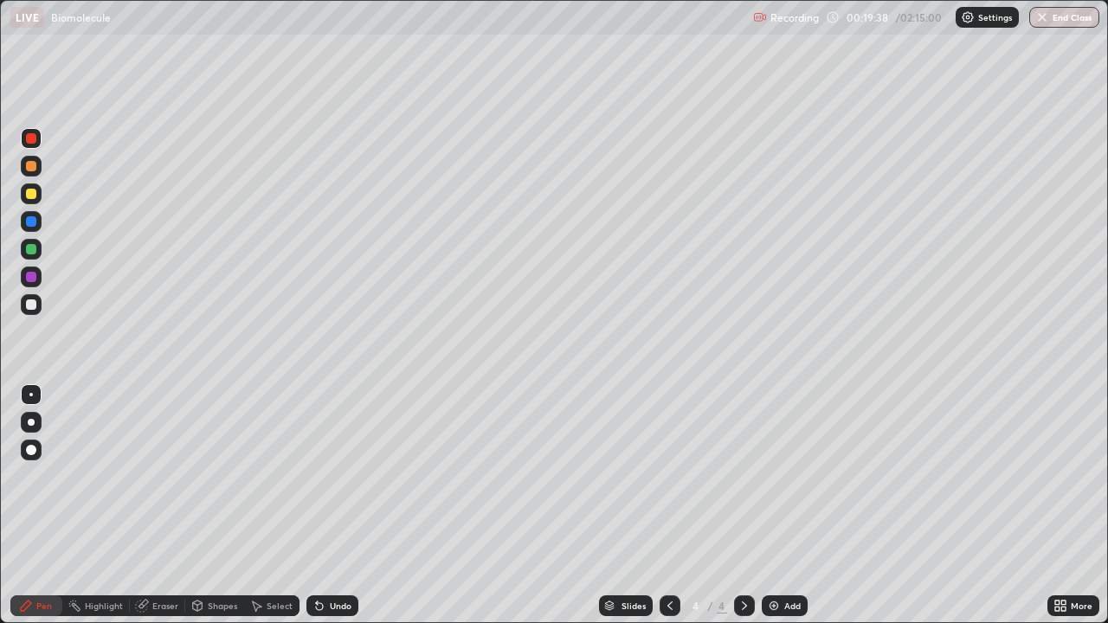
click at [343, 506] on div "Undo" at bounding box center [341, 606] width 22 height 9
click at [339, 506] on div "Undo" at bounding box center [341, 606] width 22 height 9
click at [335, 506] on div "Undo" at bounding box center [341, 606] width 22 height 9
click at [331, 506] on div "Undo" at bounding box center [341, 606] width 22 height 9
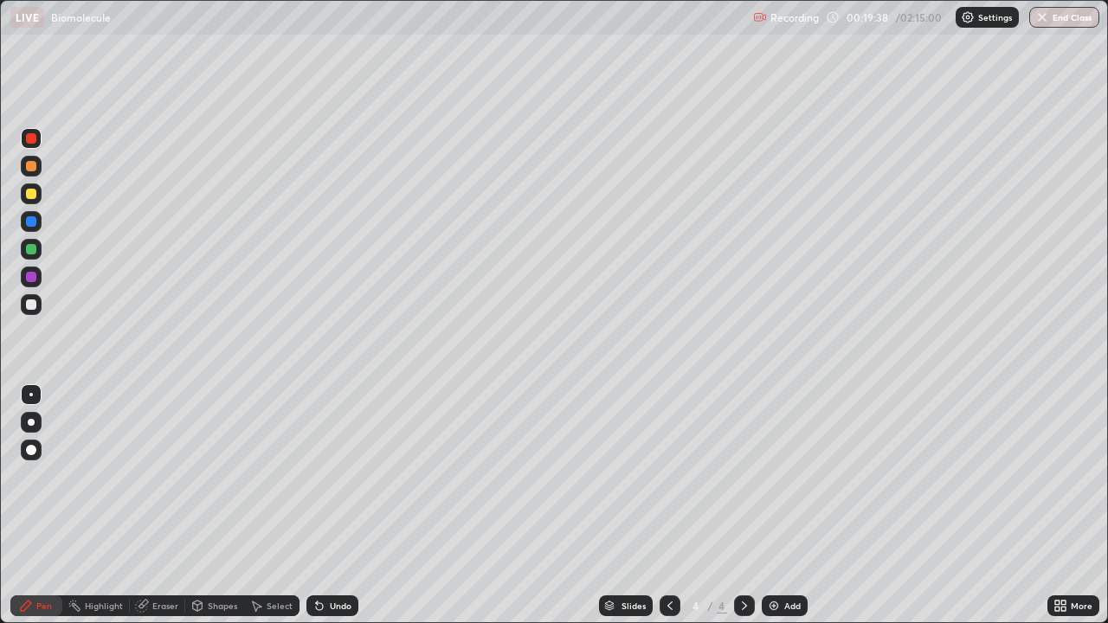
click at [331, 506] on div "Undo" at bounding box center [341, 606] width 22 height 9
click at [333, 506] on div "Undo" at bounding box center [341, 606] width 22 height 9
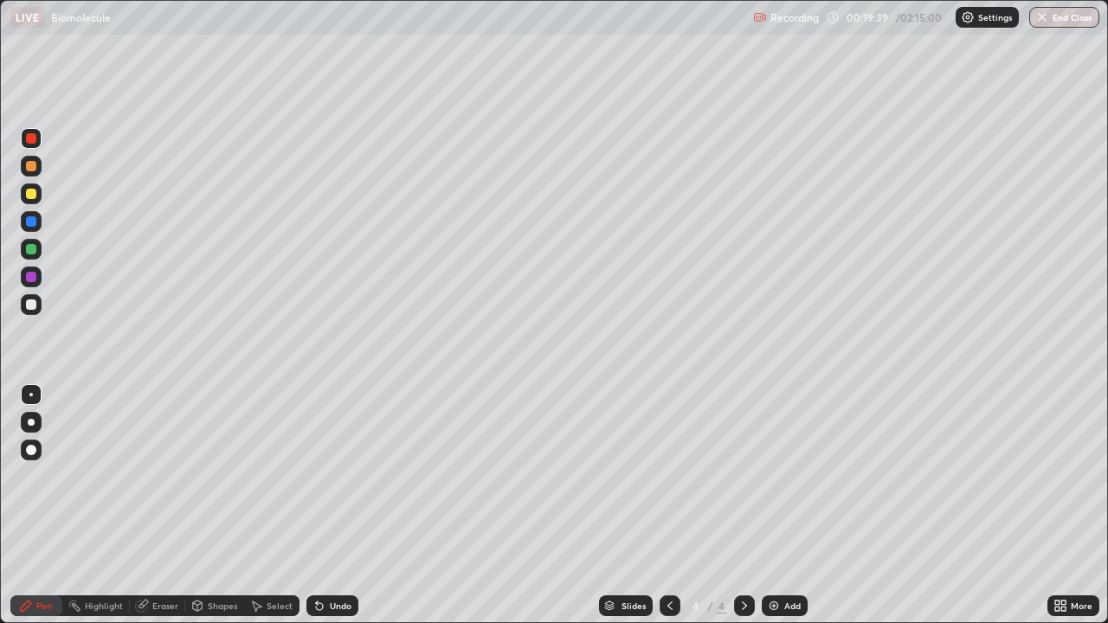
click at [333, 506] on div "Undo" at bounding box center [333, 606] width 52 height 21
click at [331, 506] on div "Undo" at bounding box center [341, 606] width 22 height 9
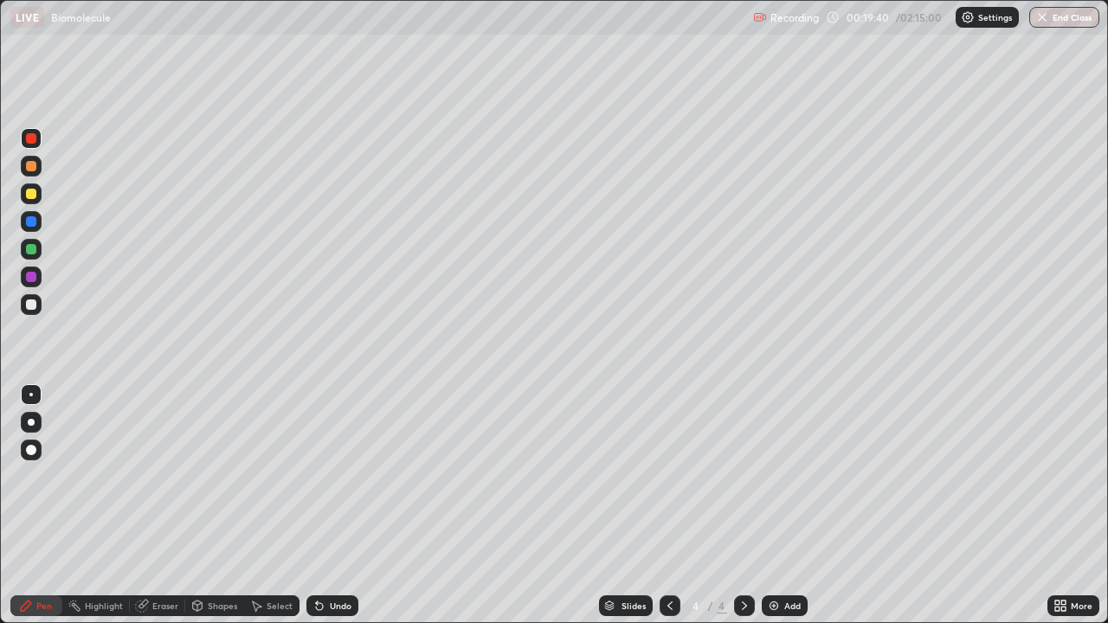
click at [331, 506] on div "Undo" at bounding box center [341, 606] width 22 height 9
click at [326, 506] on div "Undo" at bounding box center [333, 606] width 52 height 21
click at [668, 506] on icon at bounding box center [670, 606] width 14 height 14
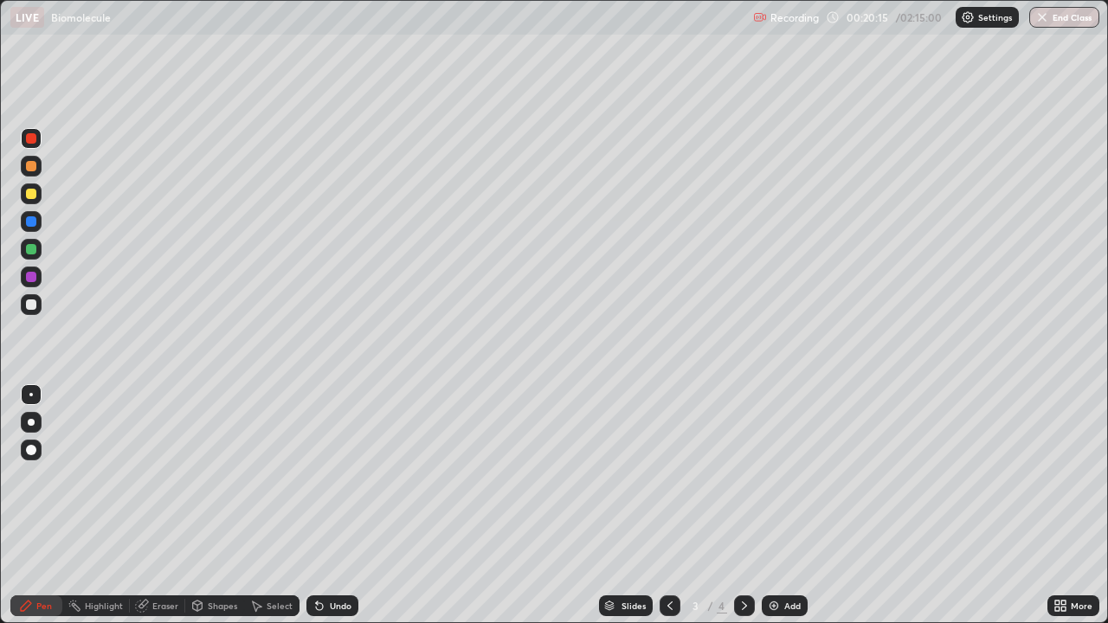
click at [745, 506] on icon at bounding box center [745, 606] width 14 height 14
click at [742, 506] on div at bounding box center [744, 606] width 21 height 21
click at [742, 506] on icon at bounding box center [744, 606] width 5 height 9
click at [743, 506] on icon at bounding box center [745, 606] width 14 height 14
click at [752, 506] on div at bounding box center [744, 606] width 21 height 21
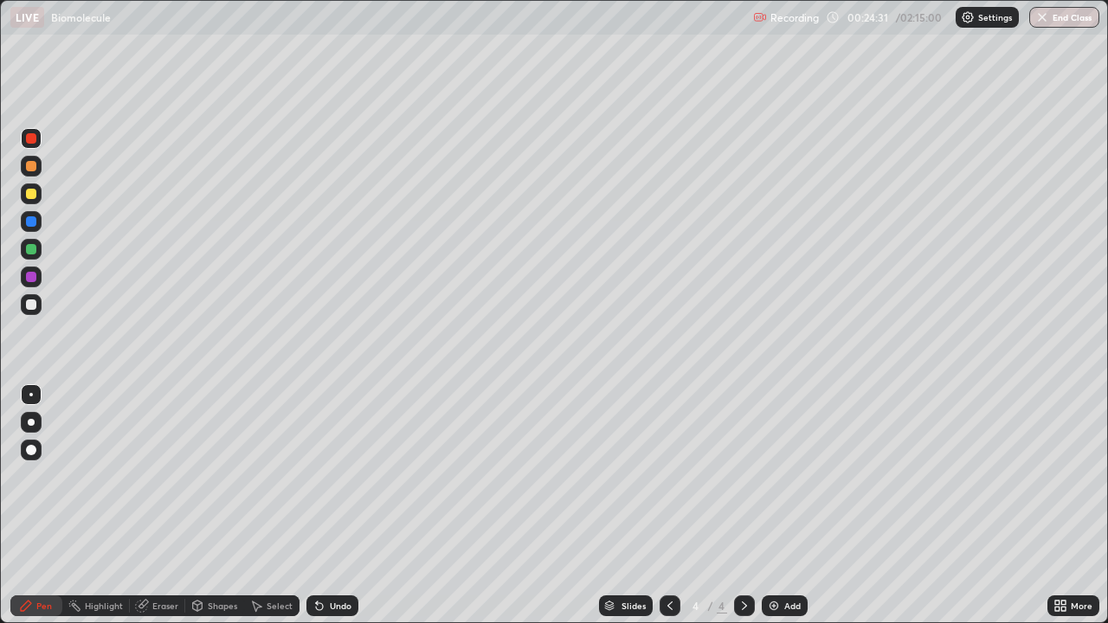
click at [789, 506] on div "Add" at bounding box center [793, 606] width 16 height 9
click at [348, 506] on div "Undo" at bounding box center [341, 606] width 22 height 9
click at [34, 304] on div at bounding box center [31, 305] width 10 height 10
click at [33, 304] on div at bounding box center [31, 305] width 10 height 10
click at [337, 506] on div "Undo" at bounding box center [341, 606] width 22 height 9
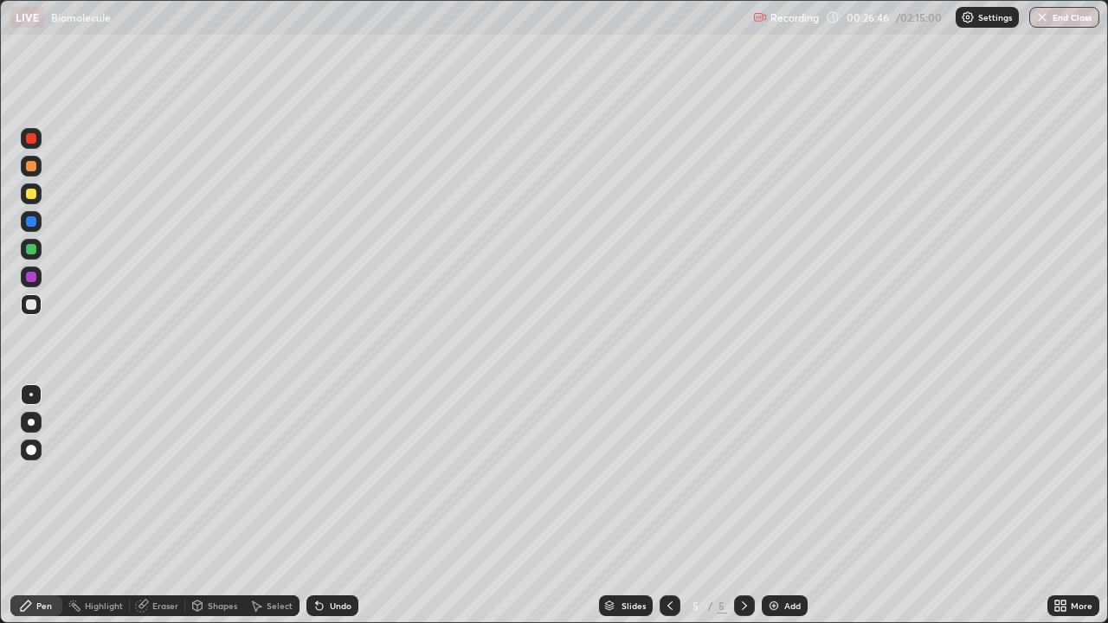
click at [339, 506] on div "Undo" at bounding box center [341, 606] width 22 height 9
click at [334, 506] on div "Undo" at bounding box center [341, 606] width 22 height 9
click at [337, 506] on div "Undo" at bounding box center [341, 606] width 22 height 9
click at [333, 506] on div "Undo" at bounding box center [341, 606] width 22 height 9
click at [336, 506] on div "Undo" at bounding box center [341, 606] width 22 height 9
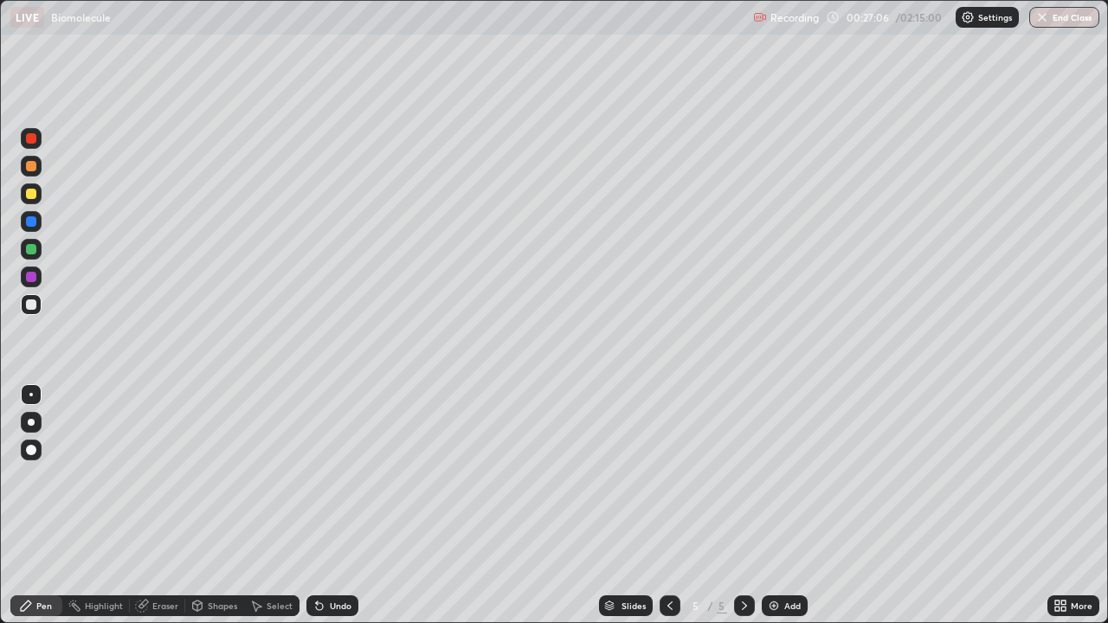
click at [337, 506] on div "Undo" at bounding box center [341, 606] width 22 height 9
click at [318, 506] on icon at bounding box center [319, 607] width 7 height 7
click at [751, 506] on div at bounding box center [744, 606] width 21 height 21
click at [785, 506] on div "Add" at bounding box center [785, 606] width 46 height 21
click at [661, 506] on div at bounding box center [670, 606] width 21 height 21
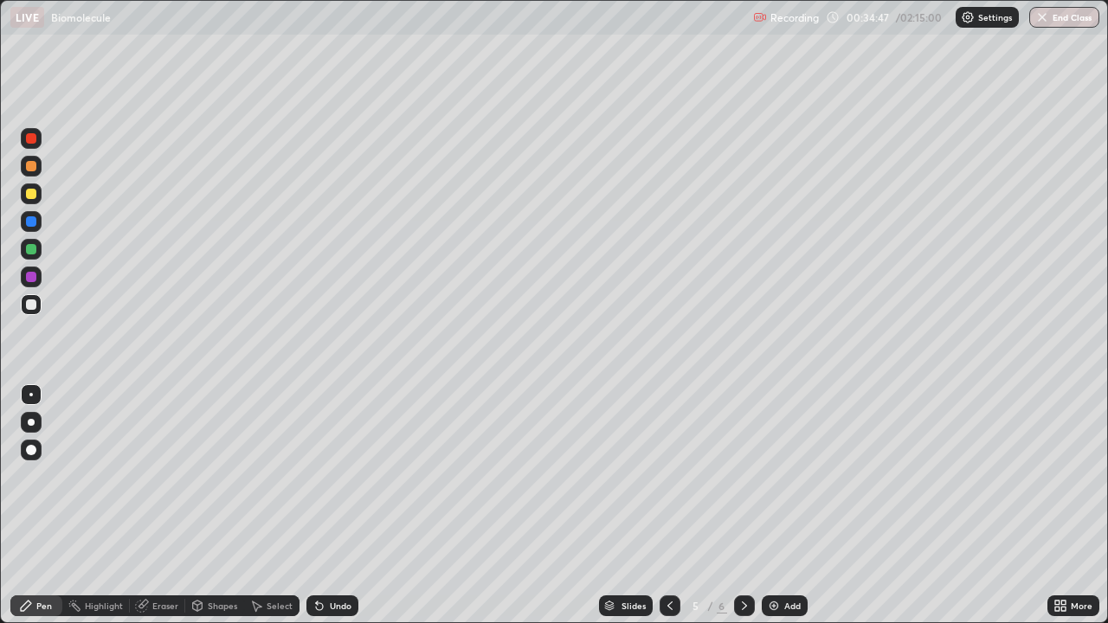
click at [333, 506] on div "Undo" at bounding box center [341, 606] width 22 height 9
click at [331, 506] on div "Undo" at bounding box center [341, 606] width 22 height 9
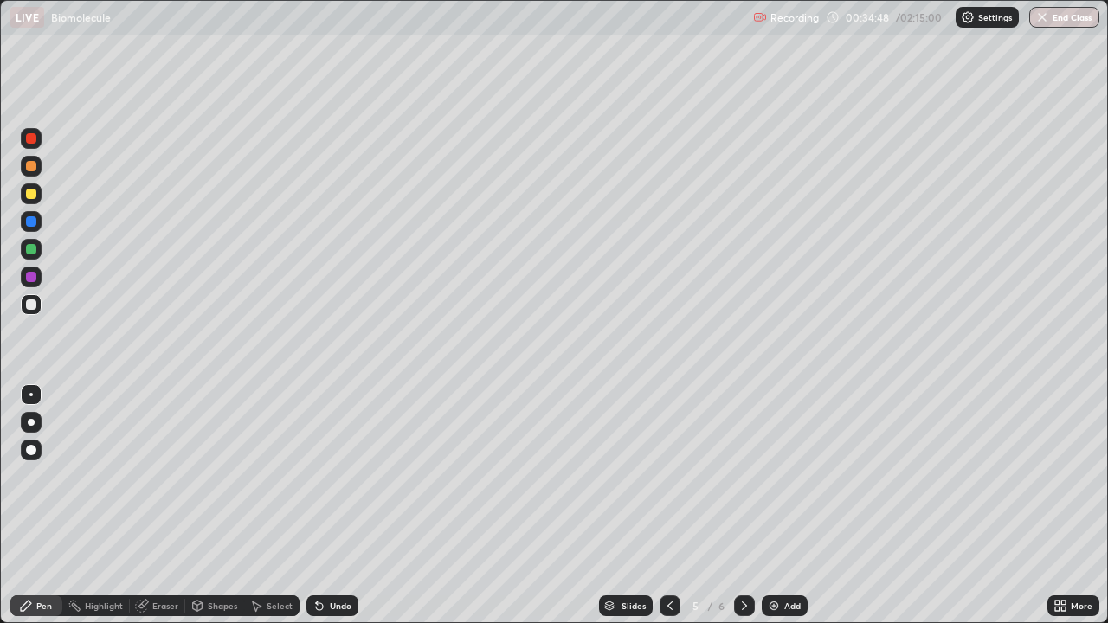
click at [331, 506] on div "Undo" at bounding box center [341, 606] width 22 height 9
click at [330, 506] on div "Undo" at bounding box center [341, 606] width 22 height 9
click at [340, 506] on div "Undo" at bounding box center [341, 606] width 22 height 9
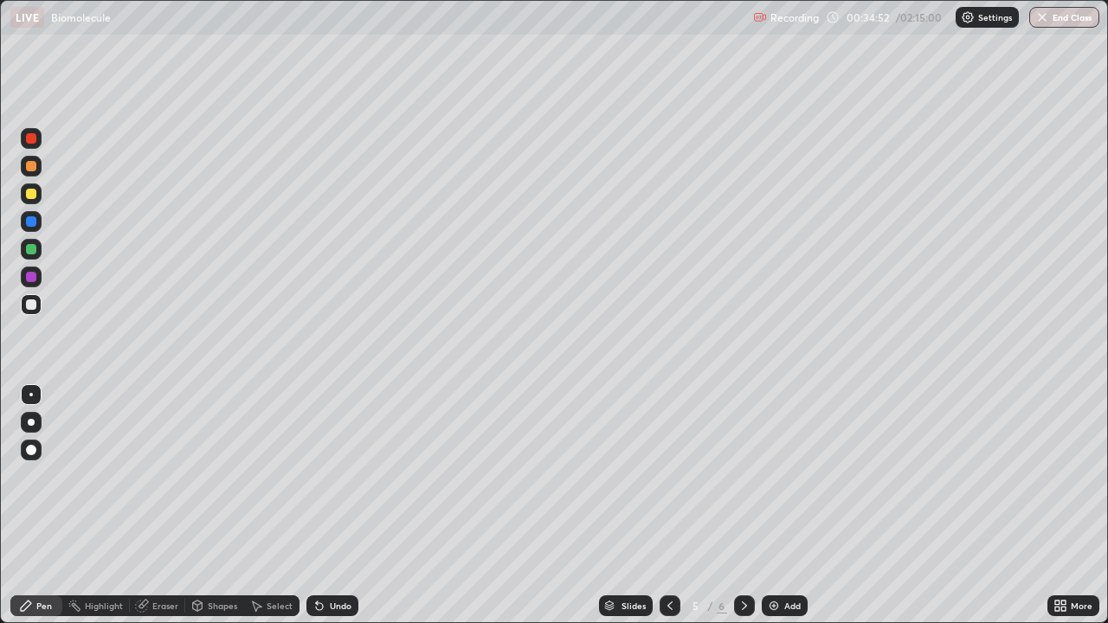
click at [340, 506] on div "Undo" at bounding box center [341, 606] width 22 height 9
click at [335, 506] on div "Undo" at bounding box center [341, 606] width 22 height 9
click at [331, 506] on div "Undo" at bounding box center [333, 606] width 52 height 21
click at [330, 506] on div "Undo" at bounding box center [341, 606] width 22 height 9
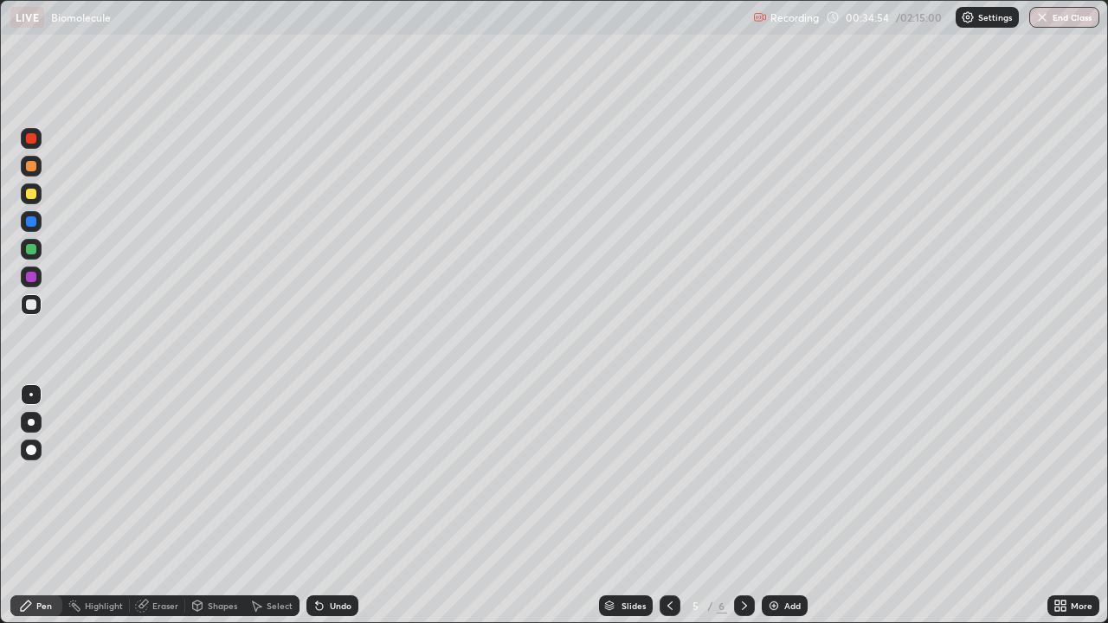
click at [330, 506] on div "Undo" at bounding box center [341, 606] width 22 height 9
click at [35, 141] on div at bounding box center [31, 138] width 10 height 10
click at [34, 193] on div at bounding box center [31, 194] width 10 height 10
click at [29, 304] on div at bounding box center [31, 305] width 10 height 10
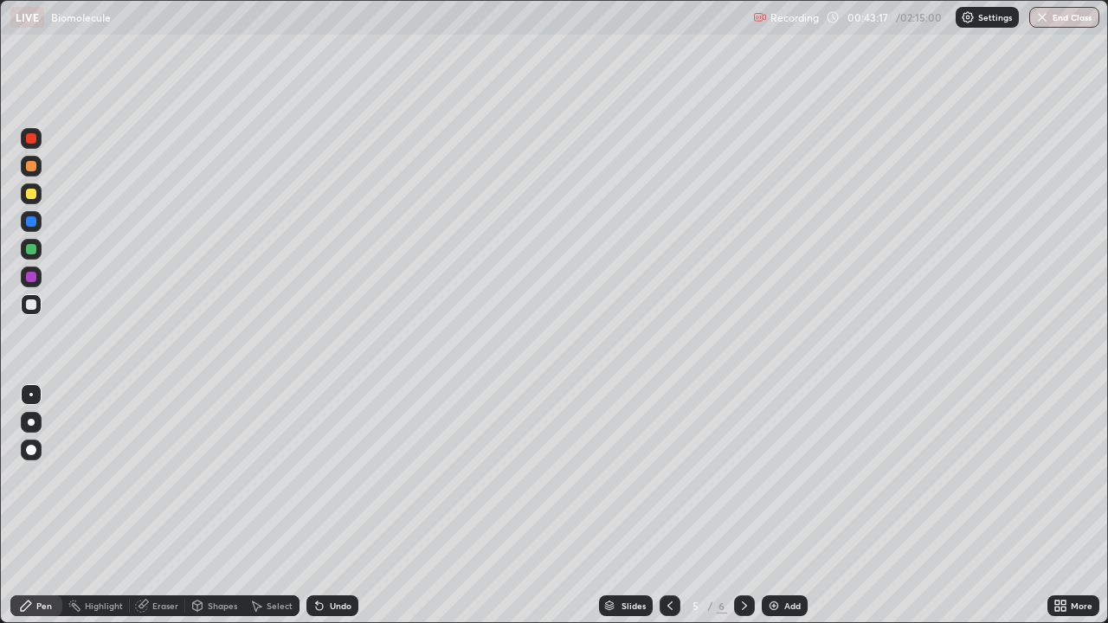
click at [794, 506] on div "Add" at bounding box center [793, 606] width 16 height 9
click at [675, 506] on icon at bounding box center [670, 606] width 14 height 14
click at [743, 506] on icon at bounding box center [745, 606] width 14 height 14
click at [667, 506] on icon at bounding box center [670, 606] width 14 height 14
click at [744, 506] on icon at bounding box center [744, 606] width 5 height 9
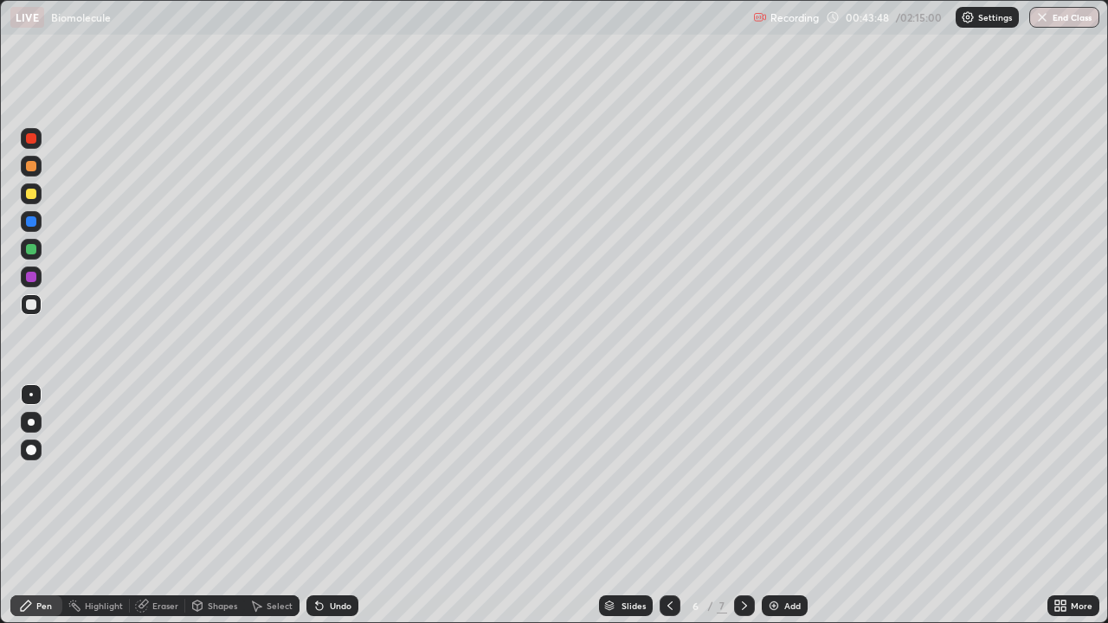
click at [30, 194] on div at bounding box center [31, 194] width 10 height 10
click at [33, 301] on div at bounding box center [31, 305] width 10 height 10
click at [668, 506] on icon at bounding box center [670, 606] width 14 height 14
click at [739, 506] on icon at bounding box center [745, 606] width 14 height 14
click at [30, 189] on div at bounding box center [31, 194] width 10 height 10
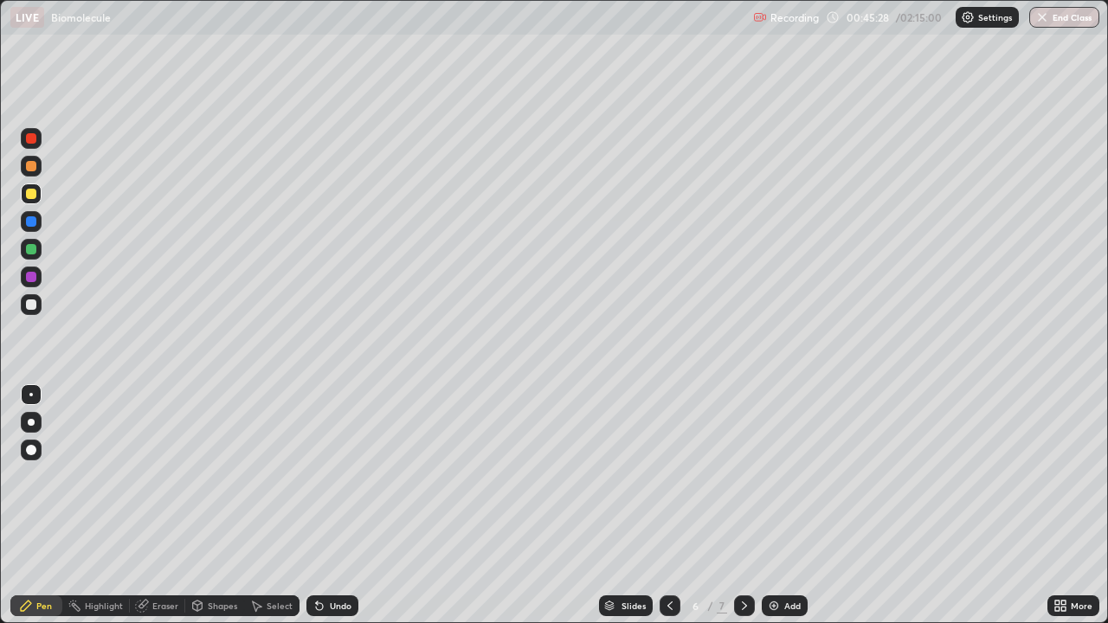
click at [30, 136] on div at bounding box center [31, 138] width 10 height 10
click at [35, 303] on div at bounding box center [31, 305] width 10 height 10
click at [739, 506] on div at bounding box center [744, 606] width 21 height 35
click at [667, 506] on div at bounding box center [670, 606] width 21 height 21
click at [668, 506] on icon at bounding box center [670, 606] width 14 height 14
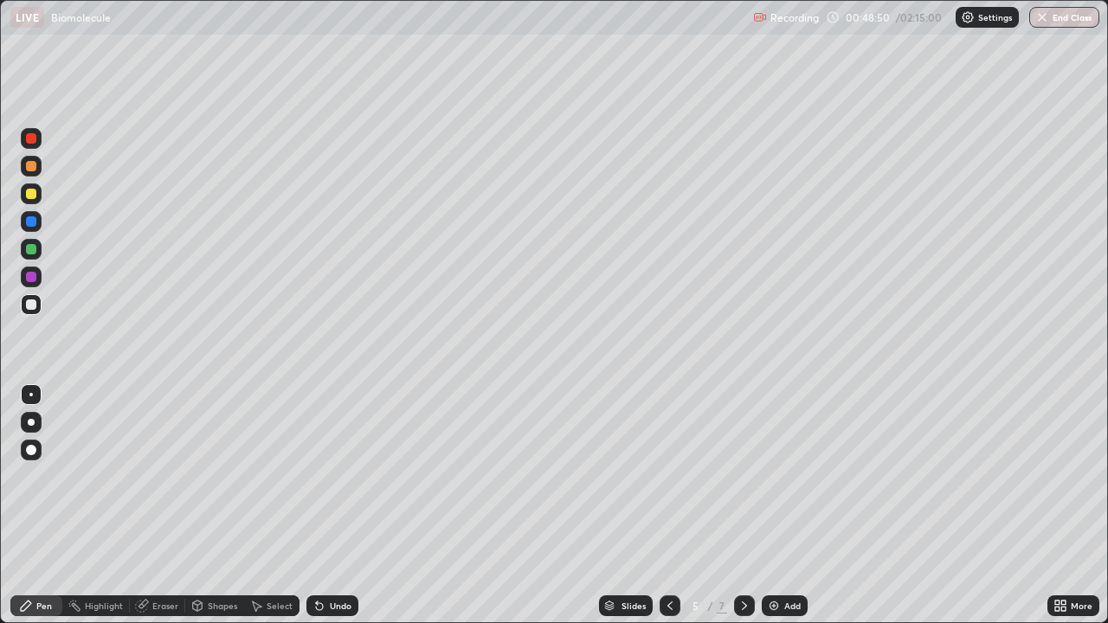
click at [743, 506] on icon at bounding box center [745, 606] width 14 height 14
click at [667, 506] on div at bounding box center [670, 606] width 21 height 35
click at [743, 506] on icon at bounding box center [745, 606] width 14 height 14
click at [741, 506] on icon at bounding box center [745, 606] width 14 height 14
click at [742, 506] on icon at bounding box center [744, 606] width 5 height 9
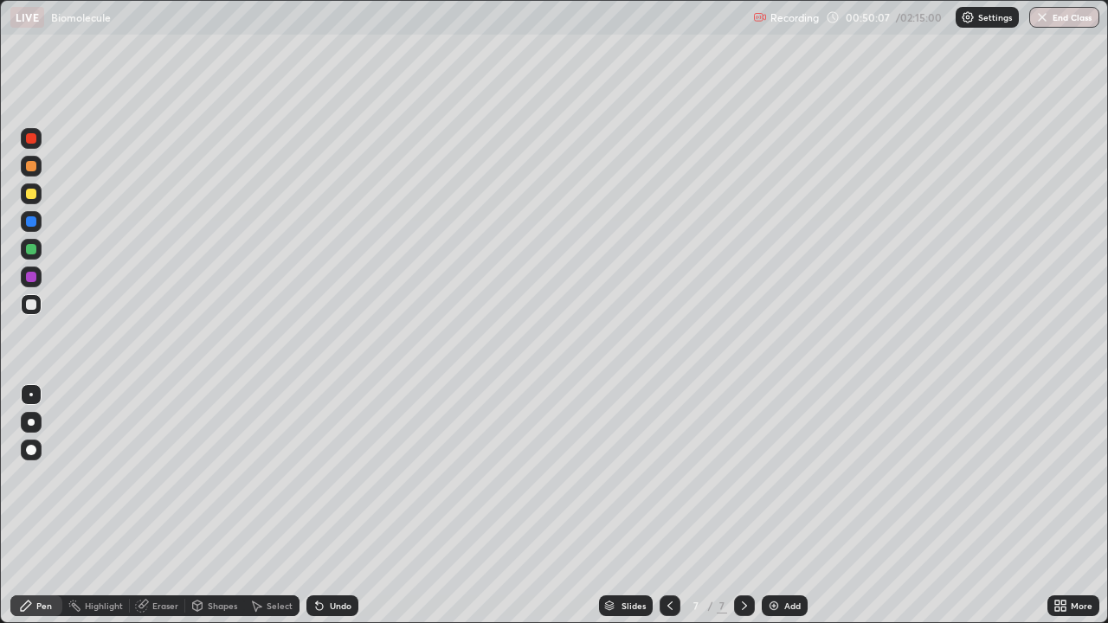
click at [669, 506] on icon at bounding box center [670, 606] width 5 height 9
click at [738, 506] on icon at bounding box center [745, 606] width 14 height 14
click at [31, 191] on div at bounding box center [31, 194] width 10 height 10
click at [342, 506] on div "Undo" at bounding box center [333, 606] width 52 height 21
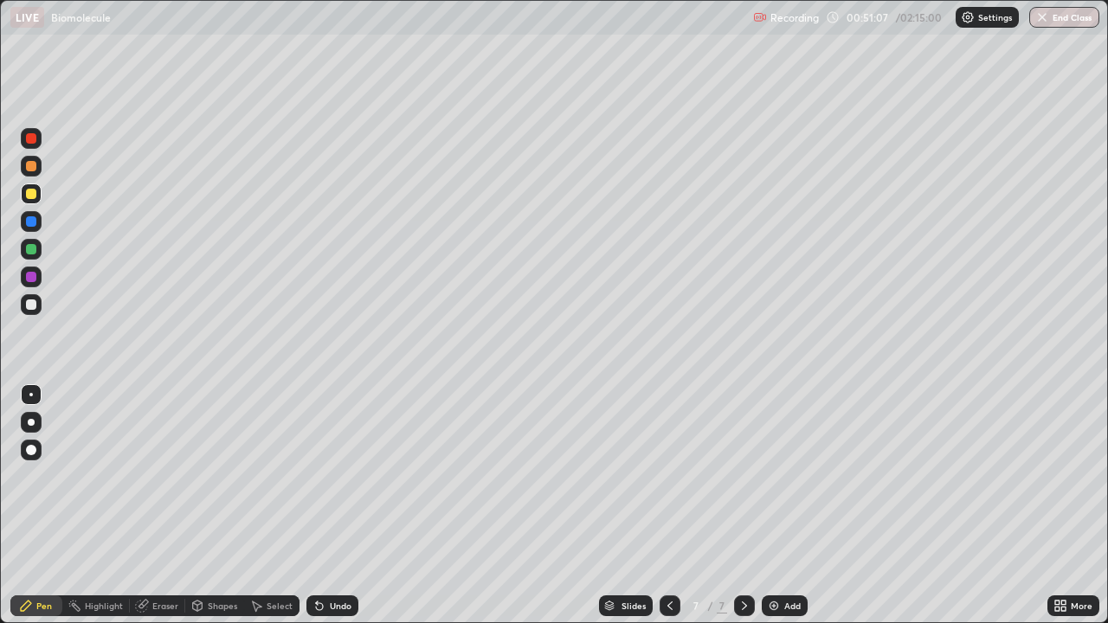
click at [345, 506] on div "Undo" at bounding box center [341, 606] width 22 height 9
click at [343, 506] on div "Undo" at bounding box center [341, 606] width 22 height 9
click at [345, 506] on div "Undo" at bounding box center [341, 606] width 22 height 9
click at [346, 506] on div "Undo" at bounding box center [341, 606] width 22 height 9
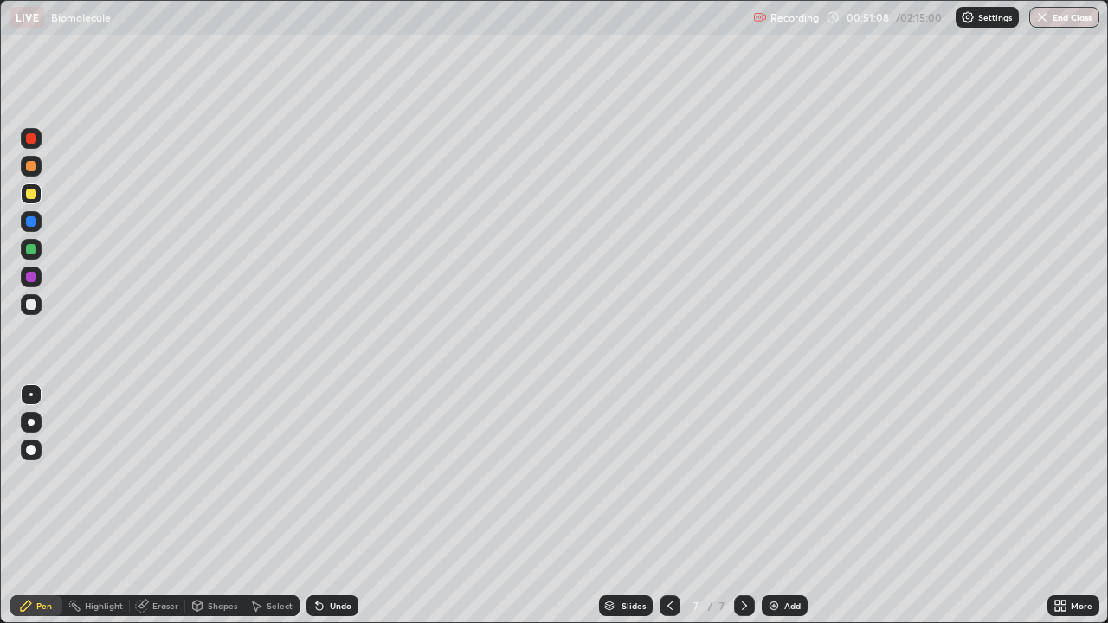
click at [346, 506] on div "Undo" at bounding box center [341, 606] width 22 height 9
click at [345, 506] on div "Undo" at bounding box center [341, 606] width 22 height 9
click at [336, 506] on div "Undo" at bounding box center [341, 606] width 22 height 9
click at [334, 506] on div "Undo" at bounding box center [333, 606] width 52 height 21
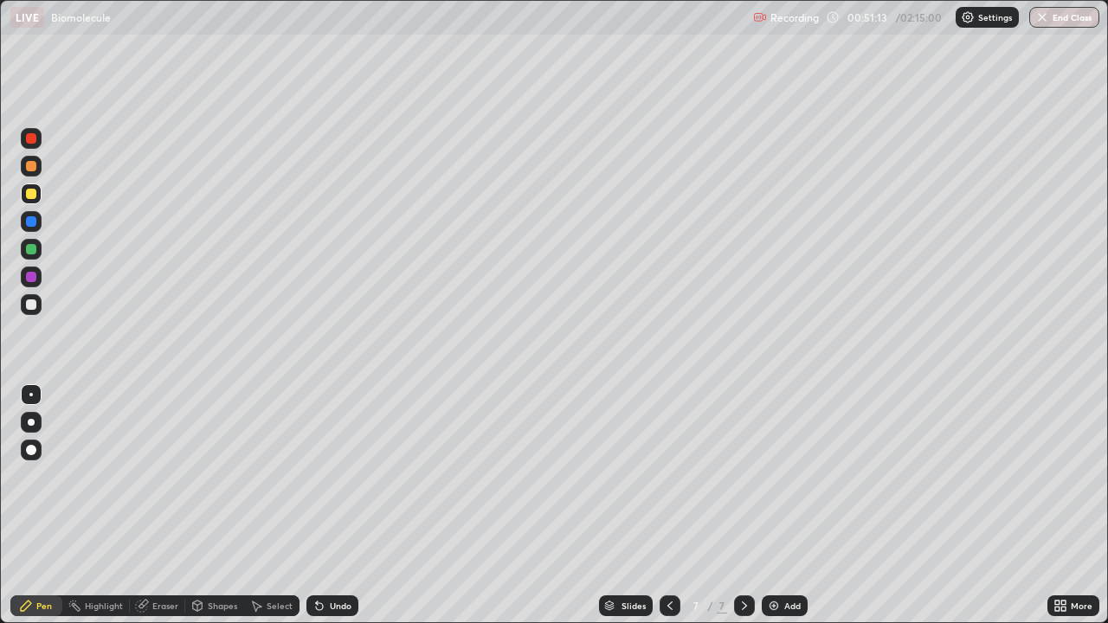
click at [342, 506] on div "Undo" at bounding box center [333, 606] width 52 height 21
click at [339, 506] on div "Undo" at bounding box center [341, 606] width 22 height 9
click at [337, 506] on div "Undo" at bounding box center [333, 606] width 52 height 21
click at [339, 506] on div "Undo" at bounding box center [341, 606] width 22 height 9
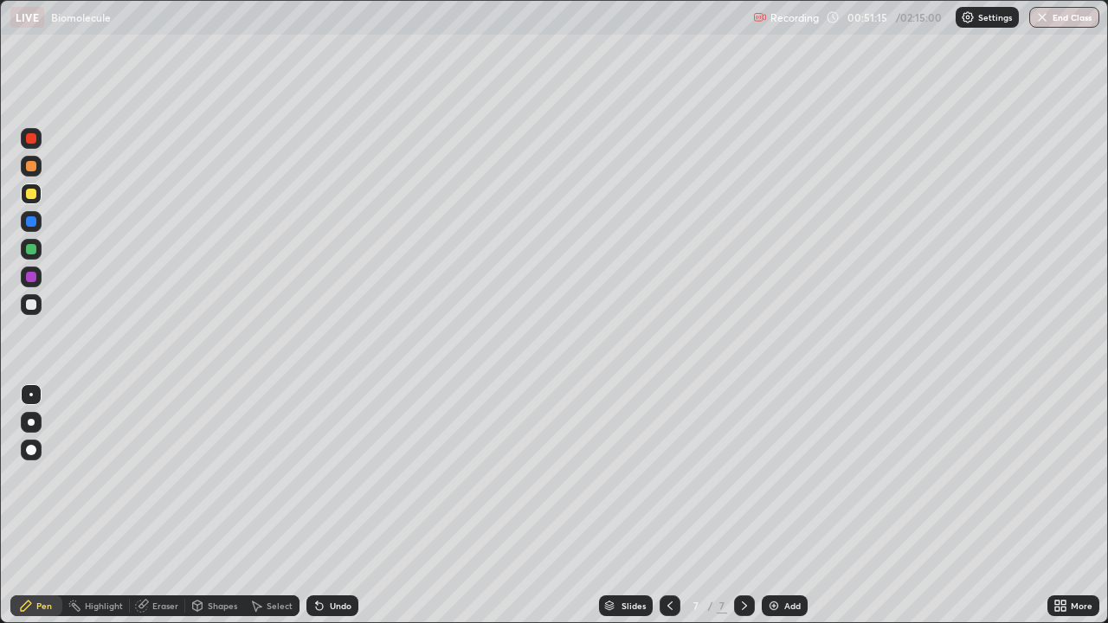
click at [347, 506] on div "Undo" at bounding box center [333, 606] width 52 height 21
click at [739, 506] on icon at bounding box center [745, 606] width 14 height 14
click at [794, 506] on div "Add" at bounding box center [793, 606] width 16 height 9
click at [668, 506] on icon at bounding box center [670, 606] width 14 height 14
click at [330, 506] on div "Undo" at bounding box center [341, 606] width 22 height 9
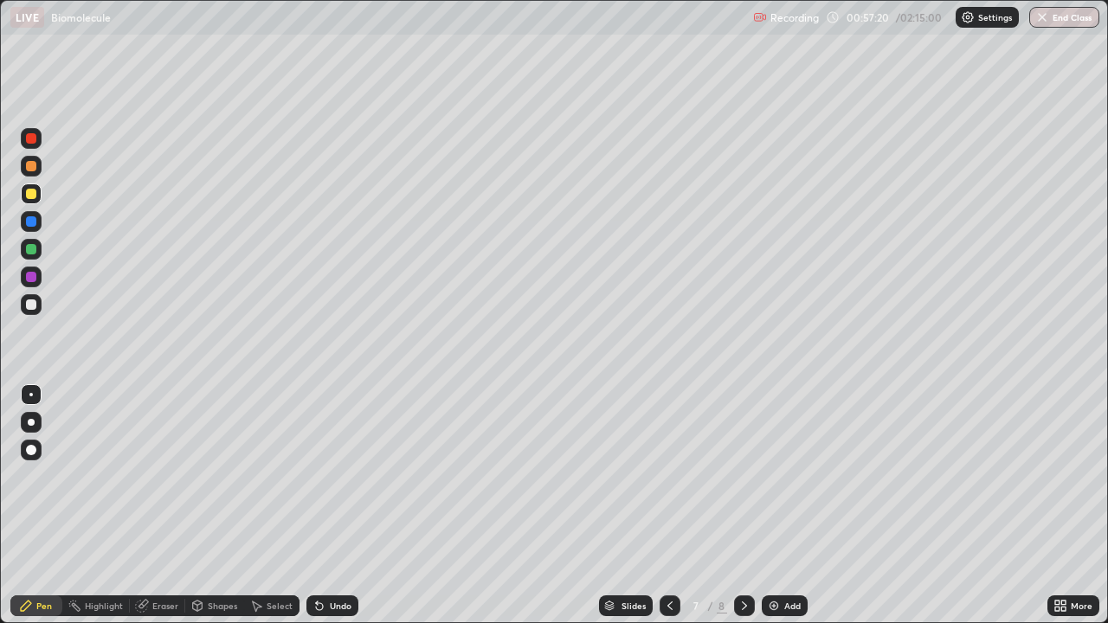
click at [326, 506] on div "Undo" at bounding box center [333, 606] width 52 height 21
click at [330, 506] on div "Undo" at bounding box center [341, 606] width 22 height 9
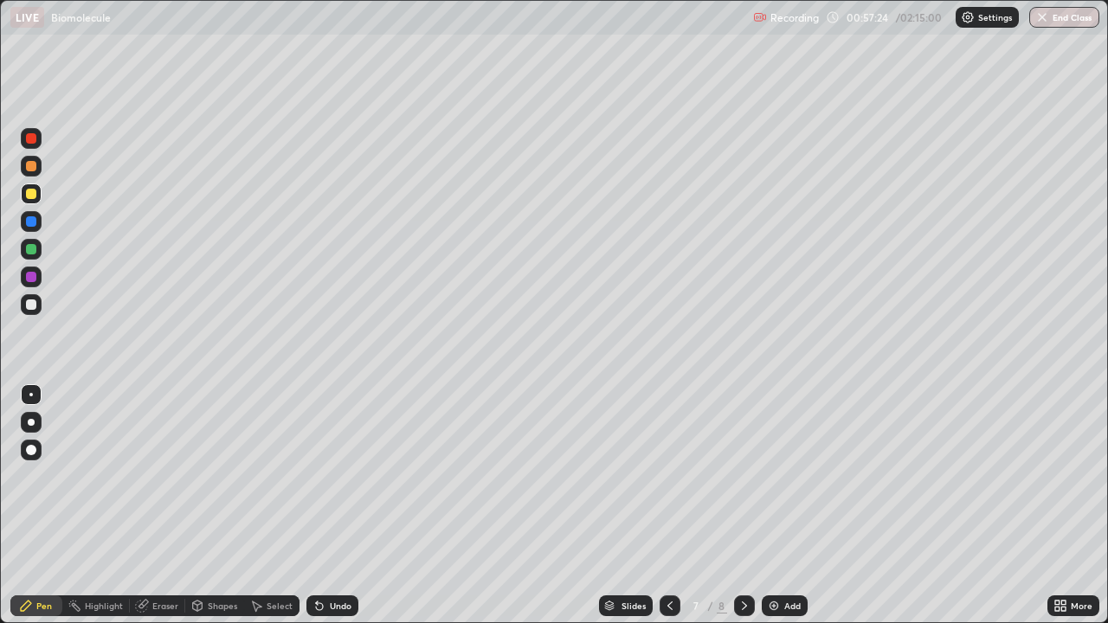
click at [330, 506] on div "Undo" at bounding box center [341, 606] width 22 height 9
click at [333, 506] on div "Undo" at bounding box center [341, 606] width 22 height 9
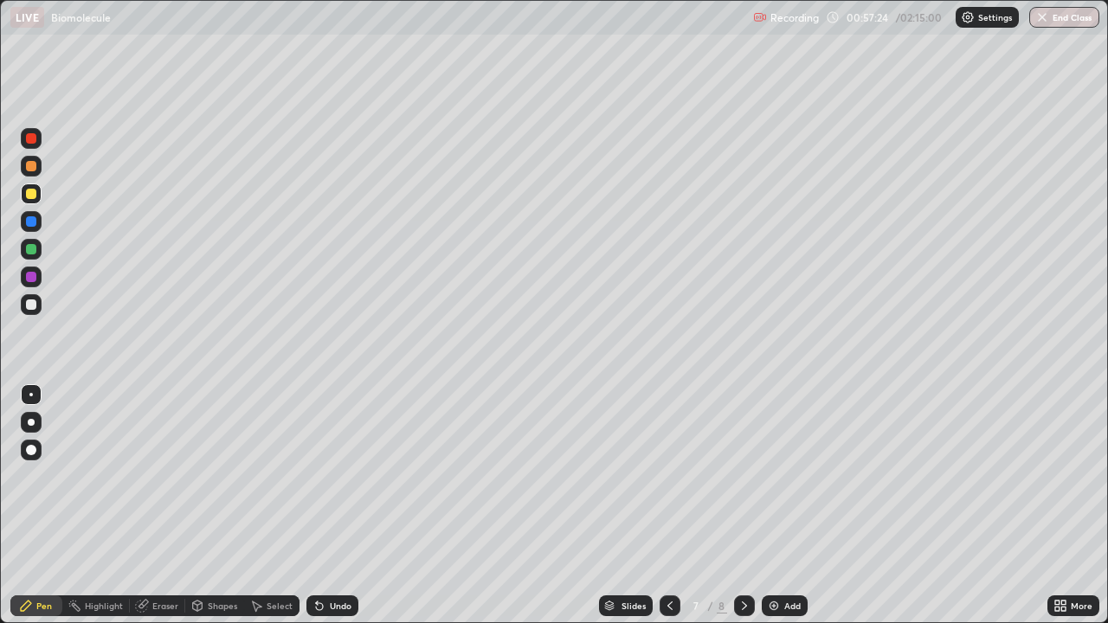
click at [330, 506] on div "Undo" at bounding box center [341, 606] width 22 height 9
click at [331, 506] on div "Undo" at bounding box center [341, 606] width 22 height 9
click at [330, 506] on div "Undo" at bounding box center [341, 606] width 22 height 9
click at [332, 506] on div "Undo" at bounding box center [341, 606] width 22 height 9
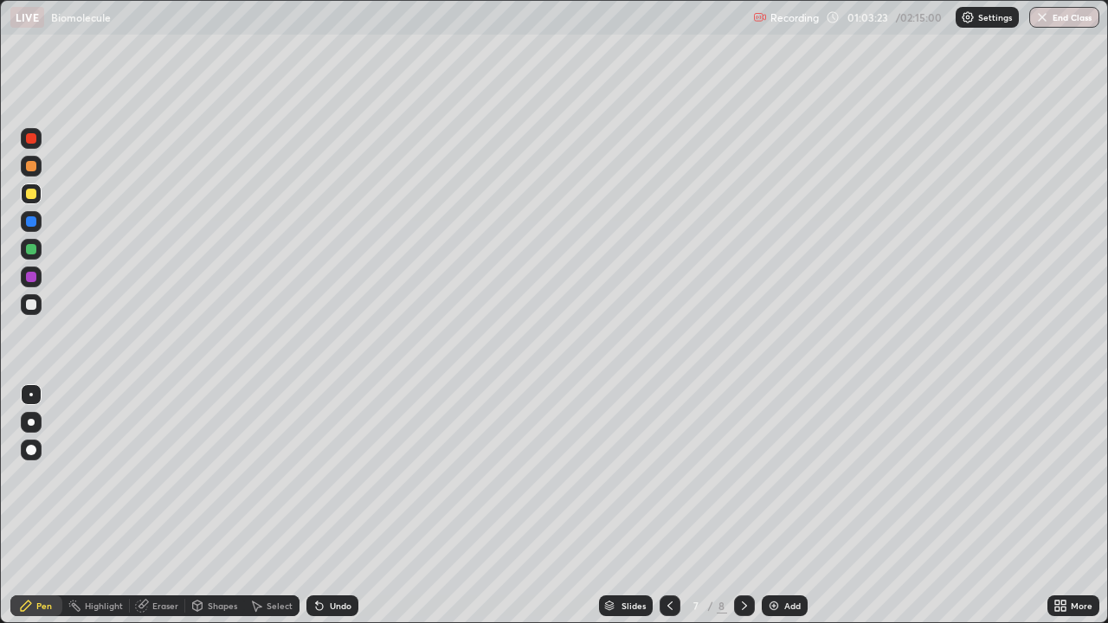
click at [744, 506] on icon at bounding box center [745, 606] width 14 height 14
click at [28, 307] on div at bounding box center [31, 305] width 10 height 10
click at [24, 196] on div at bounding box center [31, 194] width 21 height 21
click at [29, 190] on div at bounding box center [31, 194] width 10 height 10
click at [31, 301] on div at bounding box center [31, 305] width 10 height 10
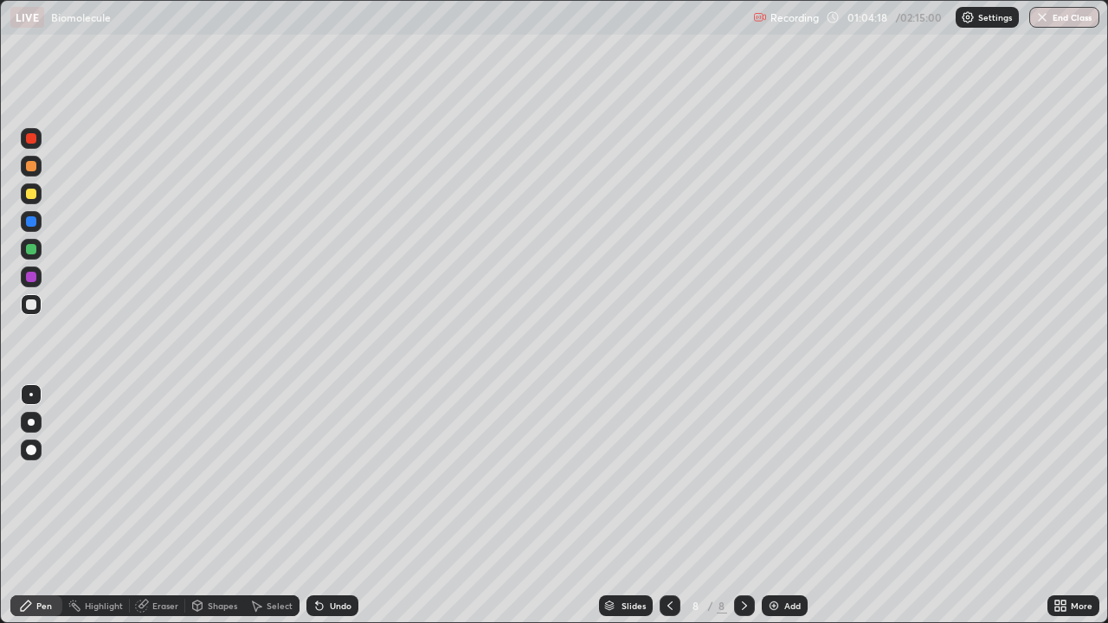
click at [32, 305] on div at bounding box center [31, 305] width 10 height 10
click at [31, 191] on div at bounding box center [31, 194] width 10 height 10
click at [31, 306] on div at bounding box center [31, 305] width 10 height 10
click at [30, 305] on div at bounding box center [31, 305] width 10 height 10
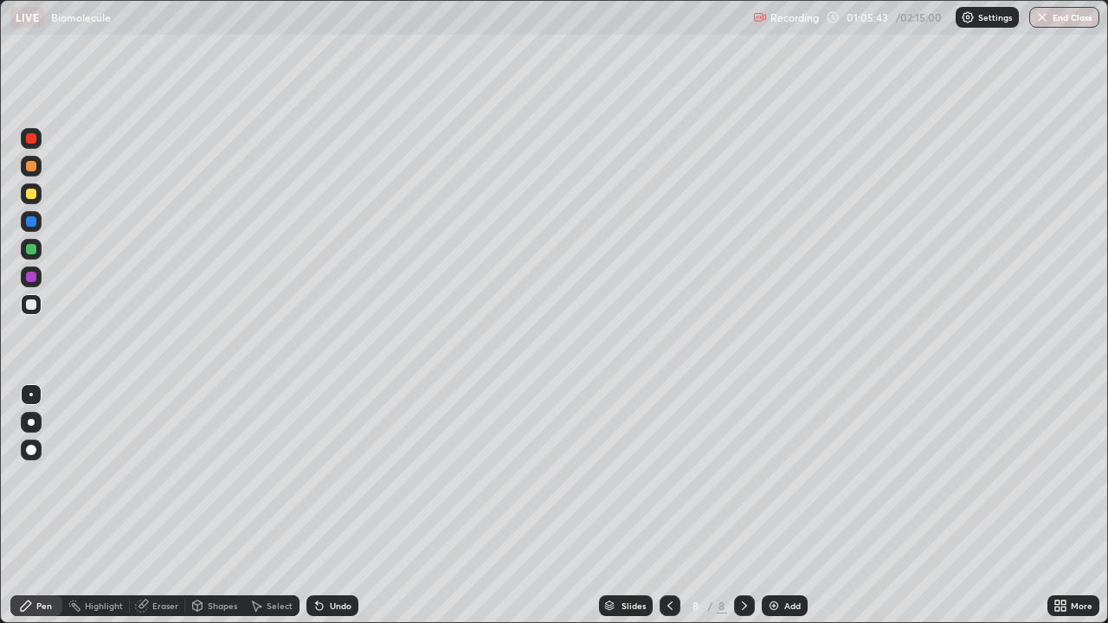
click at [32, 305] on div at bounding box center [31, 305] width 10 height 10
click at [335, 506] on div "Undo" at bounding box center [341, 606] width 22 height 9
click at [331, 506] on div "Undo" at bounding box center [333, 606] width 52 height 21
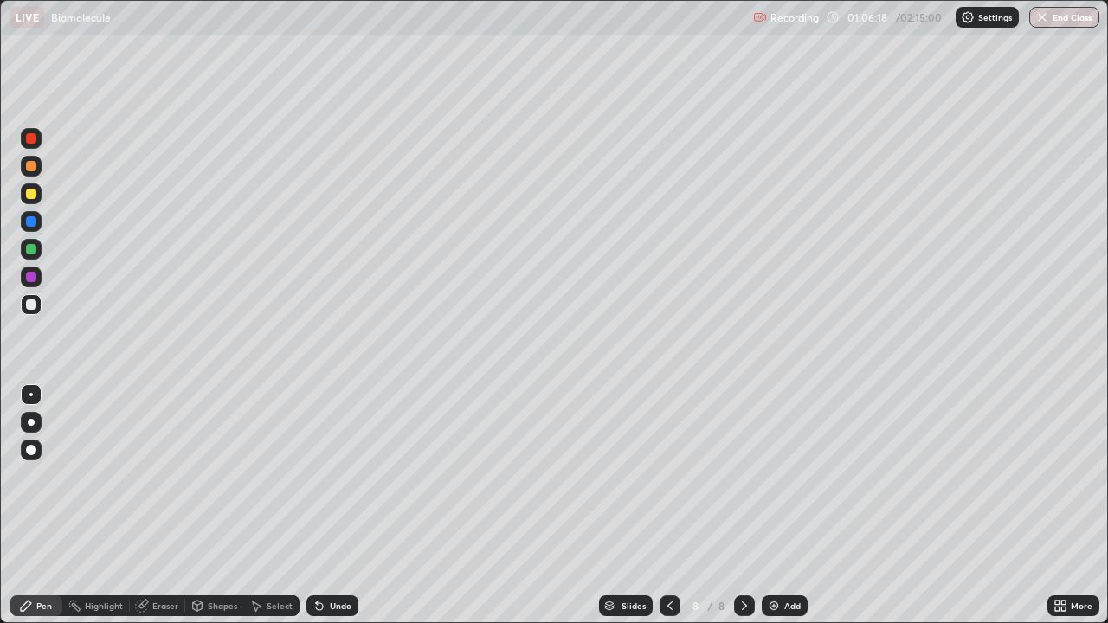
click at [335, 506] on div "Undo" at bounding box center [333, 606] width 52 height 21
click at [334, 506] on div "Undo" at bounding box center [333, 606] width 52 height 21
click at [335, 506] on div "Undo" at bounding box center [333, 606] width 52 height 21
click at [337, 506] on div "Undo" at bounding box center [341, 606] width 22 height 9
click at [333, 506] on div "Undo" at bounding box center [341, 606] width 22 height 9
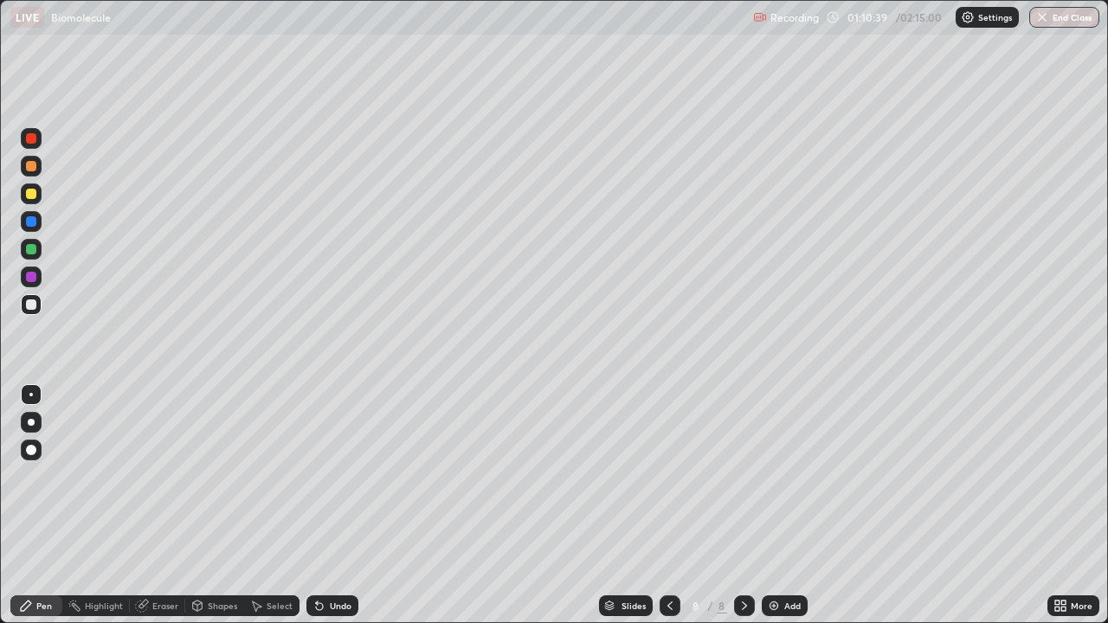
click at [782, 506] on div "Add" at bounding box center [785, 606] width 46 height 21
click at [32, 191] on div at bounding box center [31, 194] width 10 height 10
click at [351, 506] on div "Undo" at bounding box center [333, 606] width 52 height 21
click at [346, 506] on div "Undo" at bounding box center [333, 606] width 52 height 21
click at [668, 506] on icon at bounding box center [670, 606] width 14 height 14
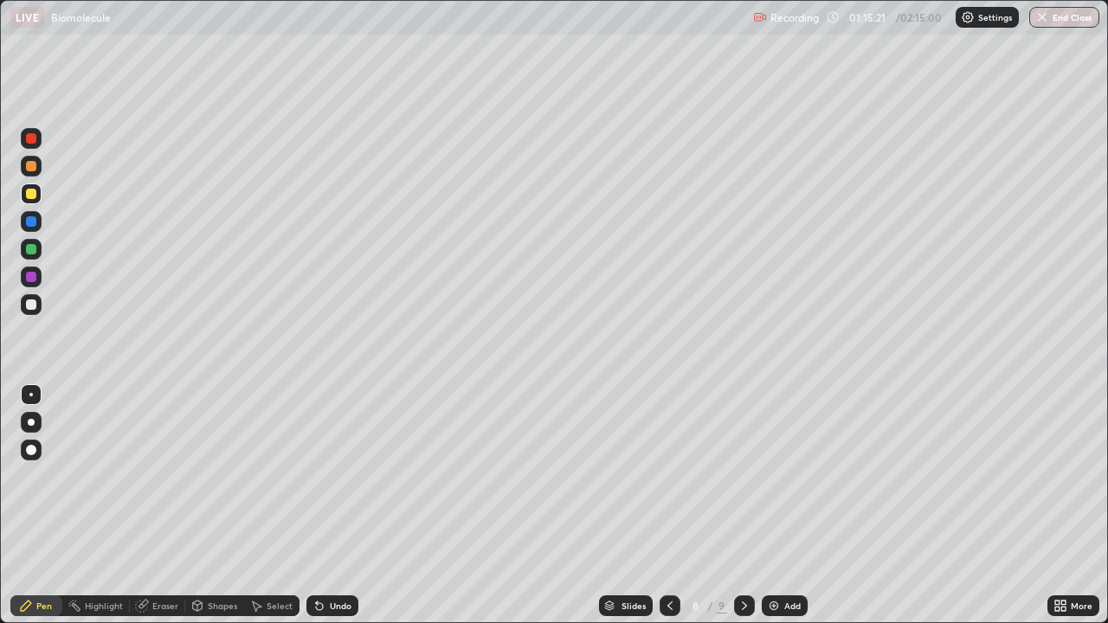
click at [30, 301] on div at bounding box center [31, 305] width 10 height 10
click at [31, 135] on div at bounding box center [31, 138] width 10 height 10
click at [743, 506] on icon at bounding box center [745, 606] width 14 height 14
click at [742, 506] on icon at bounding box center [745, 606] width 14 height 14
click at [743, 506] on icon at bounding box center [745, 606] width 14 height 14
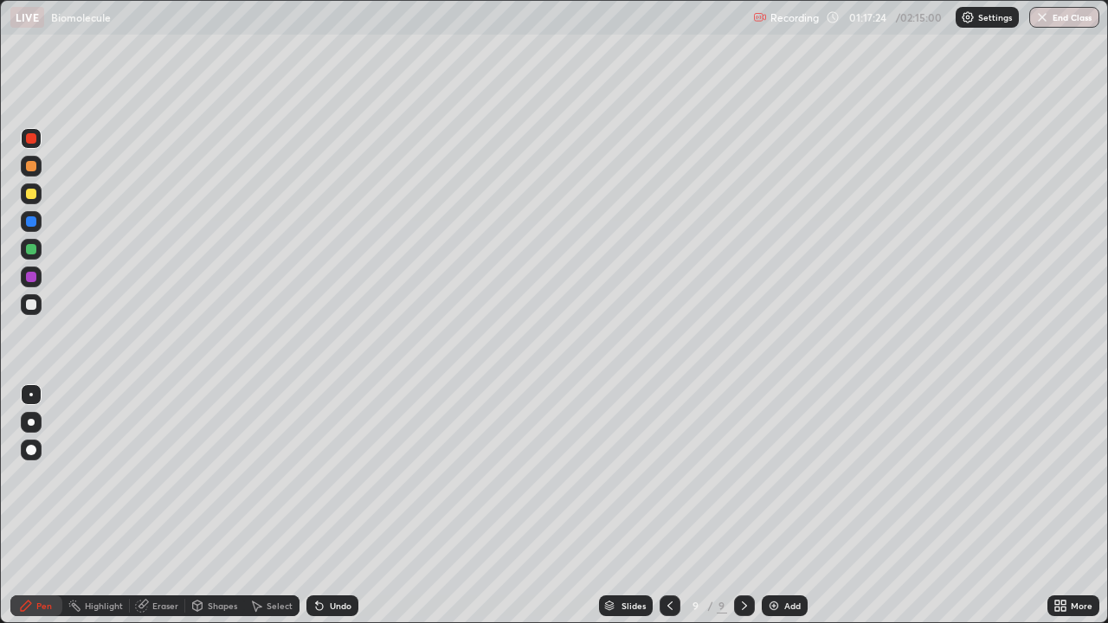
click at [796, 506] on div "Add" at bounding box center [785, 606] width 46 height 21
click at [664, 506] on div at bounding box center [669, 606] width 21 height 21
click at [746, 506] on icon at bounding box center [745, 606] width 14 height 14
click at [745, 506] on icon at bounding box center [744, 606] width 5 height 9
click at [28, 306] on div at bounding box center [31, 305] width 10 height 10
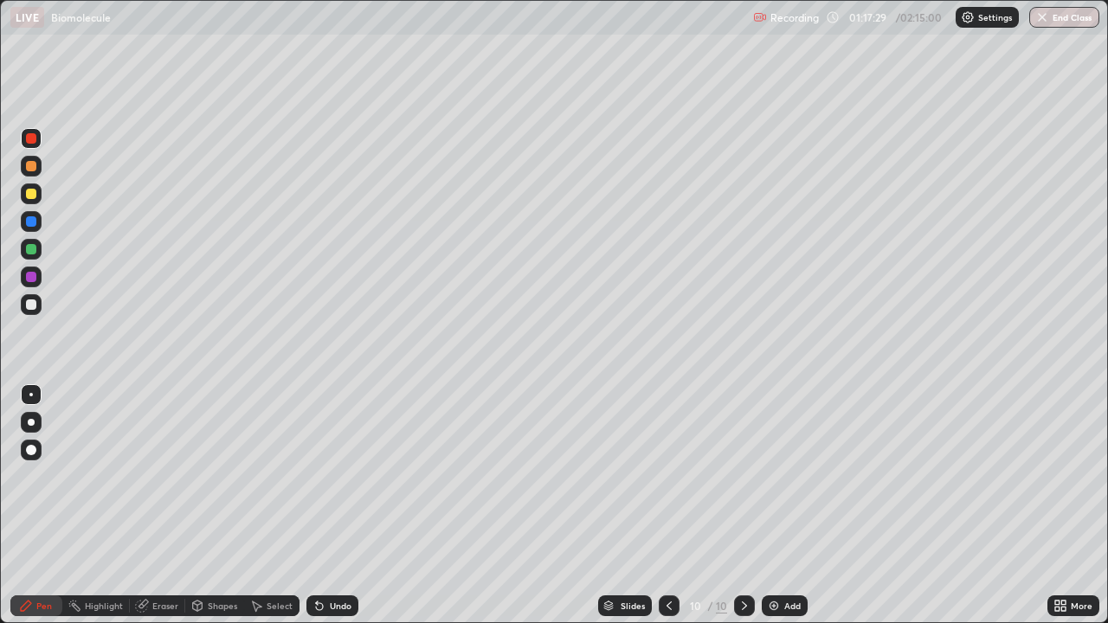
click at [32, 305] on div at bounding box center [31, 305] width 10 height 10
click at [31, 306] on div at bounding box center [31, 305] width 10 height 10
click at [31, 302] on div at bounding box center [31, 305] width 10 height 10
click at [29, 196] on div at bounding box center [31, 194] width 10 height 10
click at [34, 145] on div at bounding box center [31, 138] width 21 height 21
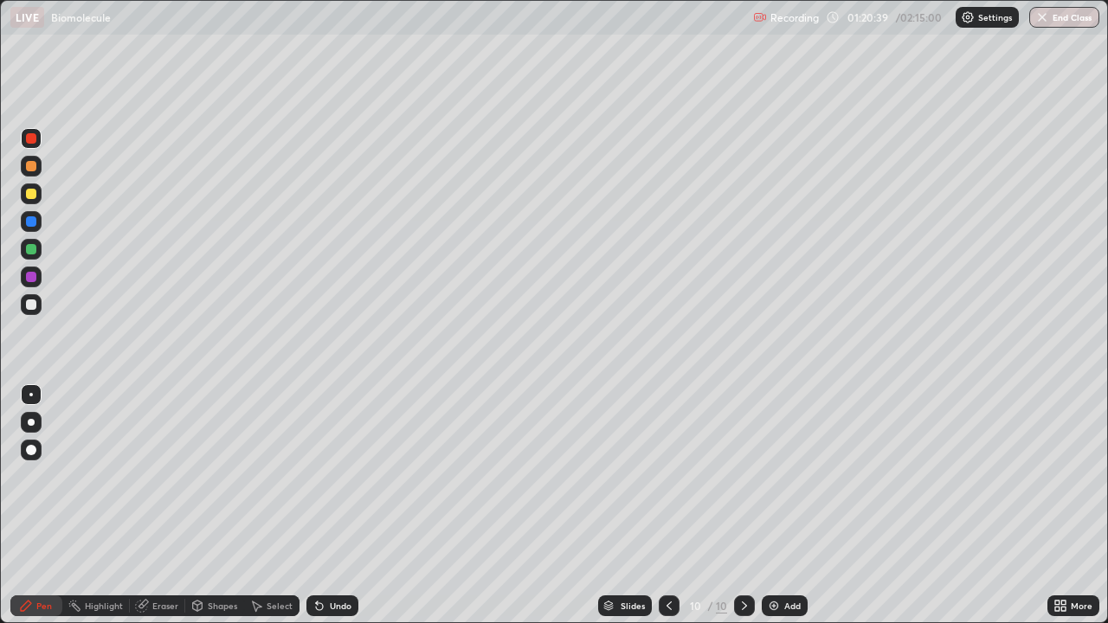
click at [742, 506] on icon at bounding box center [744, 606] width 5 height 9
click at [31, 302] on div at bounding box center [31, 305] width 10 height 10
click at [33, 301] on div at bounding box center [31, 305] width 10 height 10
click at [29, 303] on div at bounding box center [31, 305] width 10 height 10
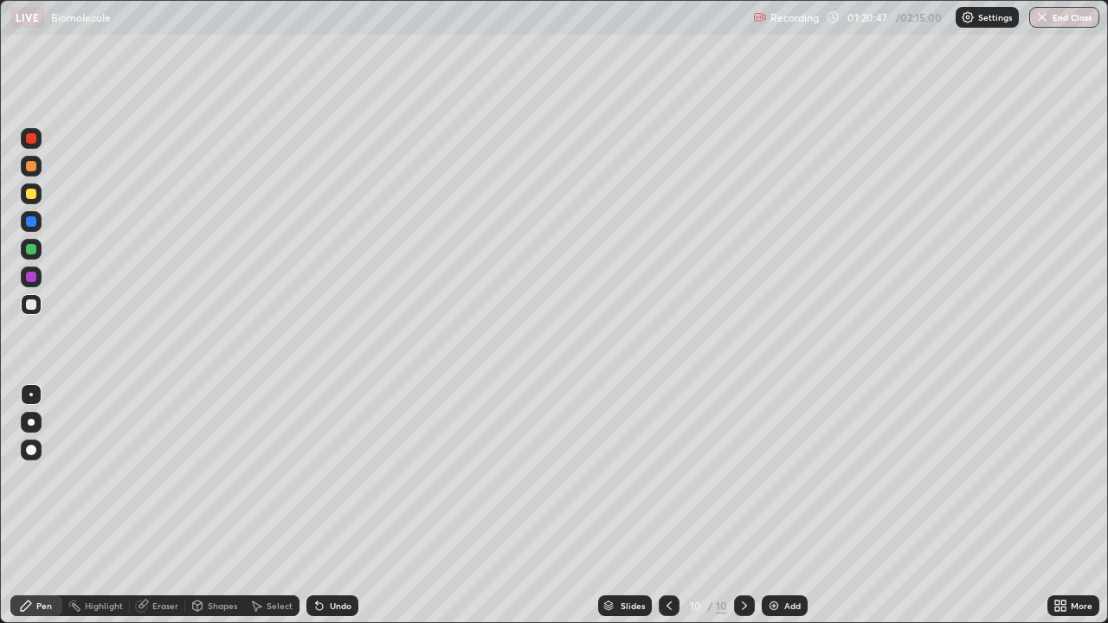
click at [785, 506] on div "Add" at bounding box center [793, 606] width 16 height 9
click at [740, 506] on div at bounding box center [744, 606] width 21 height 35
click at [28, 197] on div at bounding box center [31, 194] width 10 height 10
click at [31, 192] on div at bounding box center [31, 194] width 10 height 10
click at [743, 506] on icon at bounding box center [745, 606] width 14 height 14
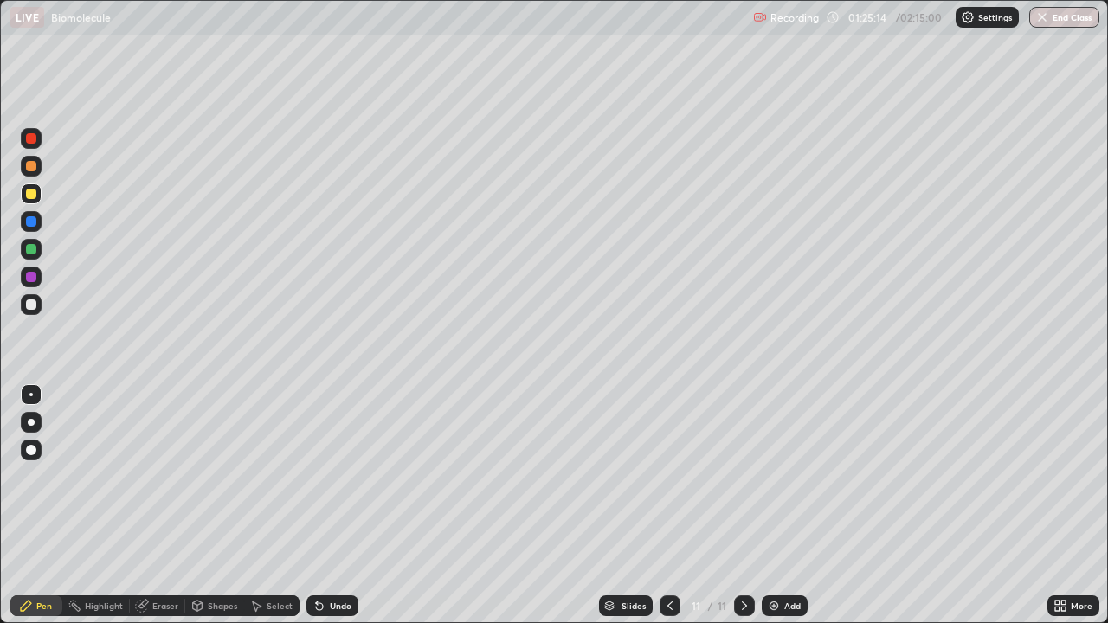
click at [796, 506] on div "Add" at bounding box center [793, 606] width 16 height 9
click at [666, 506] on icon at bounding box center [670, 606] width 14 height 14
click at [744, 506] on div at bounding box center [744, 606] width 21 height 21
click at [668, 506] on icon at bounding box center [670, 606] width 14 height 14
click at [743, 506] on icon at bounding box center [745, 606] width 14 height 14
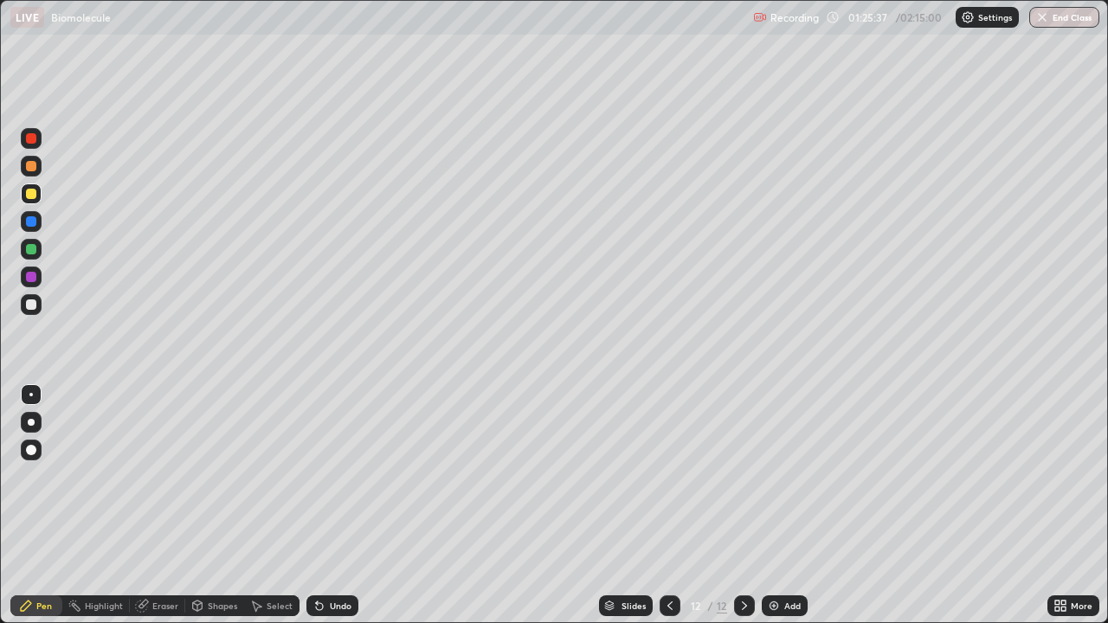
click at [36, 305] on div at bounding box center [31, 305] width 10 height 10
click at [37, 303] on div at bounding box center [31, 304] width 21 height 21
click at [342, 506] on div "Undo" at bounding box center [341, 606] width 22 height 9
click at [344, 506] on div "Undo" at bounding box center [341, 606] width 22 height 9
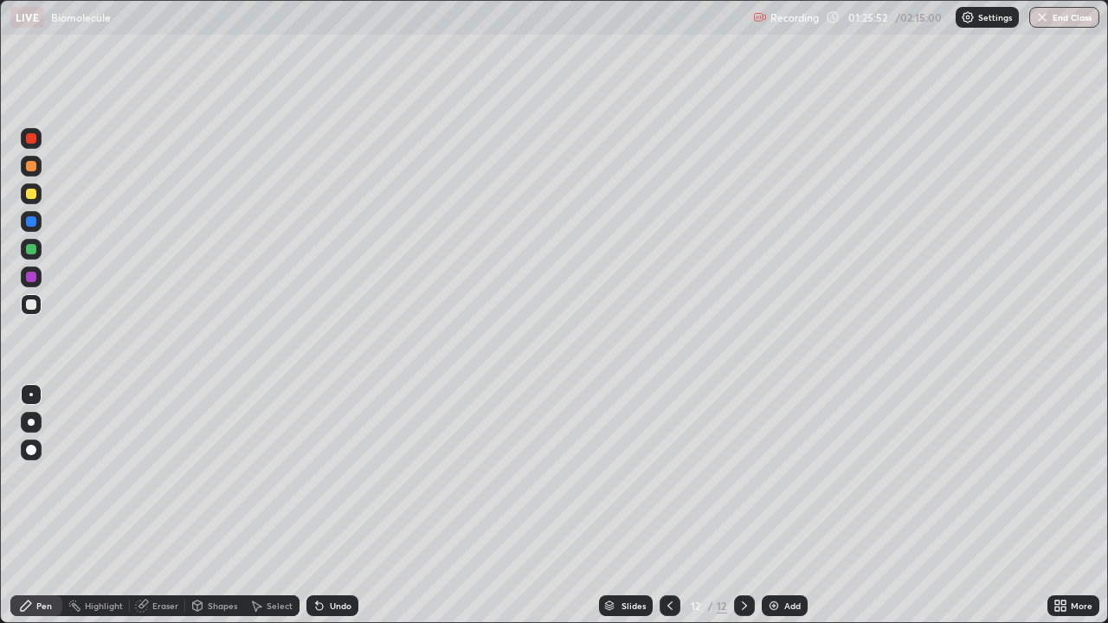
click at [340, 506] on div "Undo" at bounding box center [341, 606] width 22 height 9
click at [345, 506] on div "Undo" at bounding box center [341, 606] width 22 height 9
click at [30, 137] on div at bounding box center [31, 138] width 10 height 10
click at [31, 304] on div at bounding box center [31, 305] width 10 height 10
click at [32, 194] on div at bounding box center [31, 194] width 10 height 10
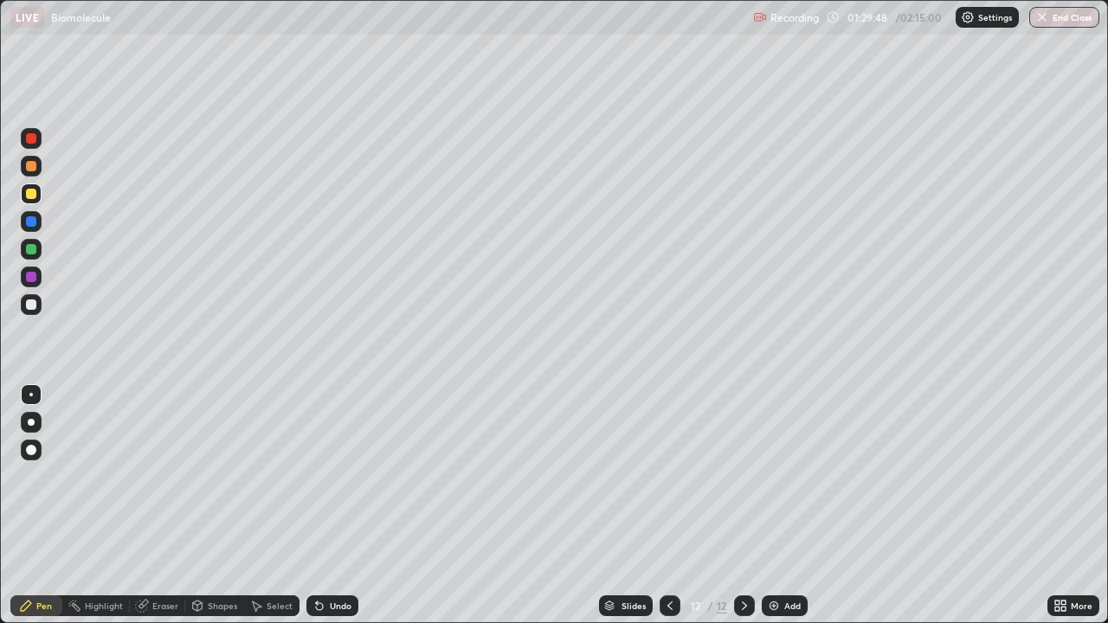
click at [32, 194] on div at bounding box center [31, 194] width 10 height 10
click at [38, 307] on div at bounding box center [31, 304] width 21 height 21
click at [33, 304] on div at bounding box center [31, 305] width 10 height 10
click at [740, 506] on icon at bounding box center [745, 606] width 14 height 14
click at [743, 506] on icon at bounding box center [745, 606] width 14 height 14
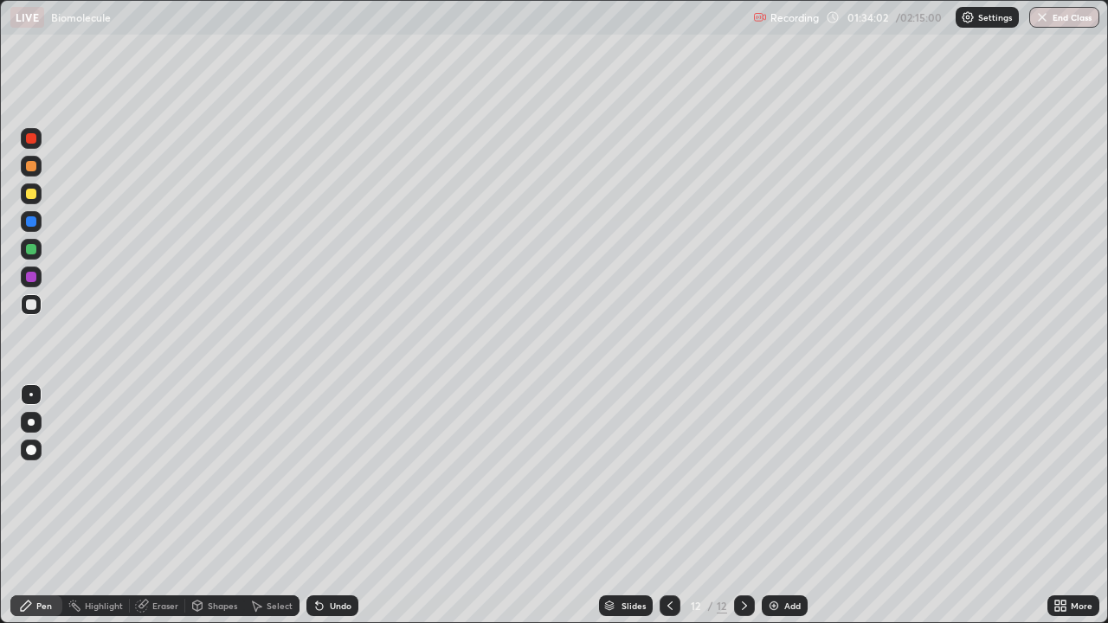
click at [742, 506] on icon at bounding box center [744, 606] width 5 height 9
click at [793, 506] on div "Add" at bounding box center [785, 606] width 46 height 21
click at [660, 506] on div at bounding box center [670, 606] width 21 height 35
click at [154, 506] on div "Eraser" at bounding box center [165, 606] width 26 height 9
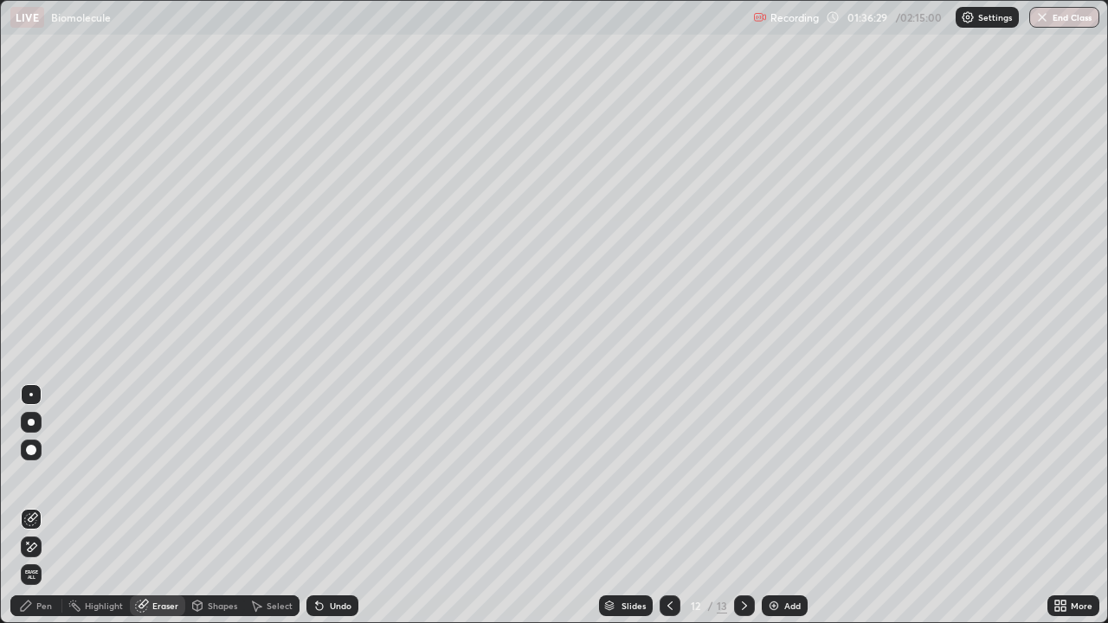
click at [43, 506] on div "Pen" at bounding box center [44, 606] width 16 height 9
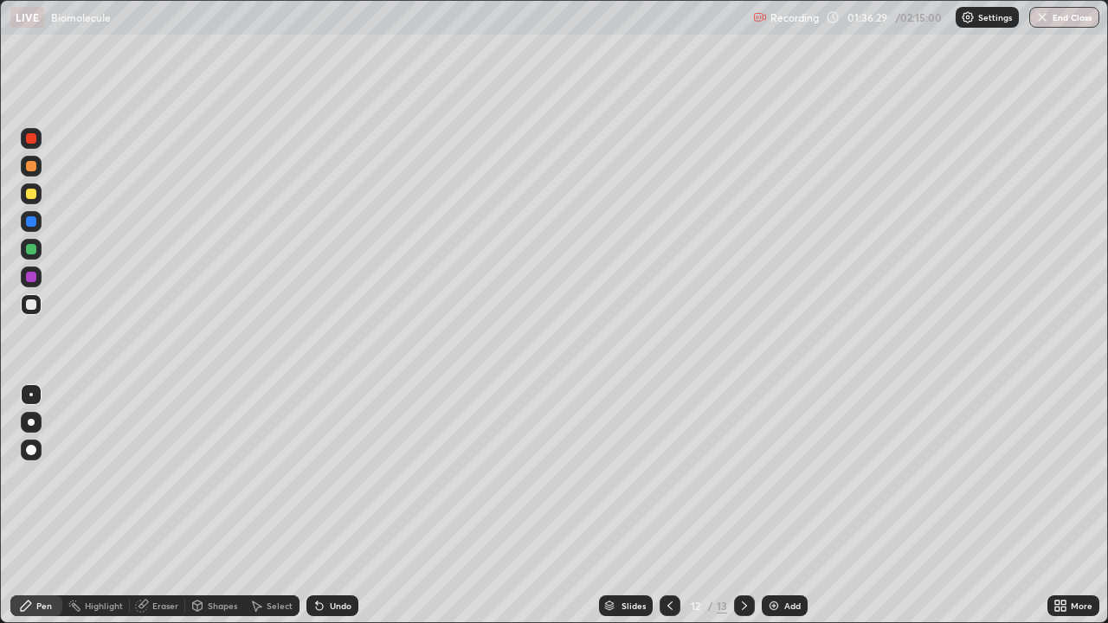
click at [42, 506] on div "Pen" at bounding box center [44, 606] width 16 height 9
click at [752, 506] on div at bounding box center [744, 606] width 21 height 21
click at [677, 506] on div at bounding box center [670, 606] width 21 height 21
click at [741, 506] on icon at bounding box center [745, 606] width 14 height 14
click at [666, 506] on icon at bounding box center [670, 606] width 14 height 14
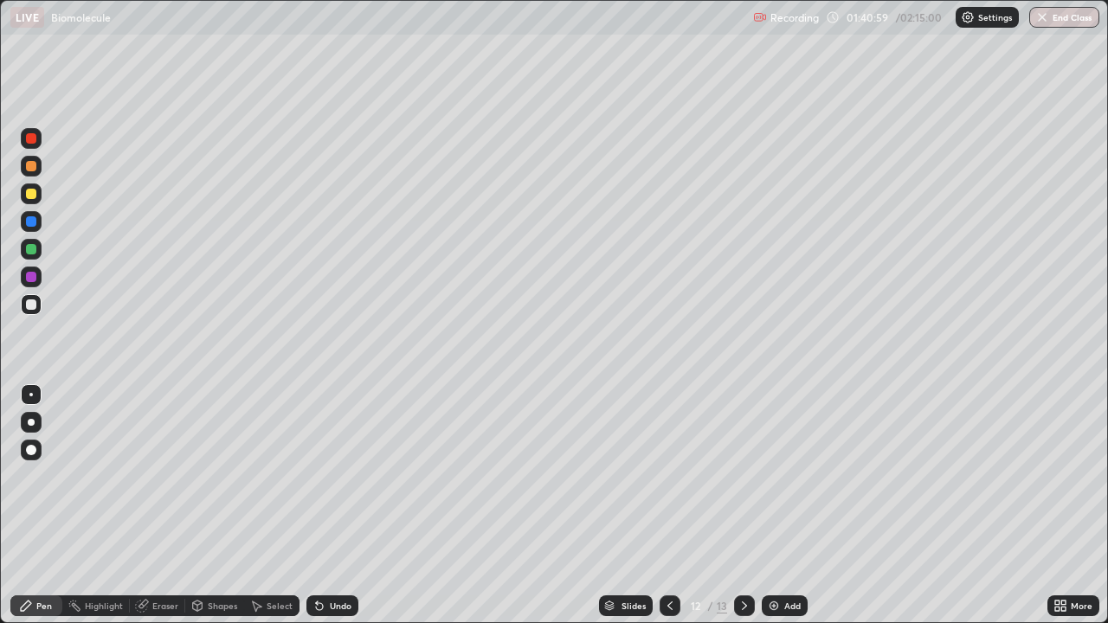
click at [746, 506] on icon at bounding box center [745, 606] width 14 height 14
click at [32, 194] on div at bounding box center [31, 194] width 10 height 10
click at [31, 195] on div at bounding box center [31, 194] width 10 height 10
click at [333, 506] on div "Undo" at bounding box center [341, 606] width 22 height 9
click at [334, 506] on div "Undo" at bounding box center [333, 606] width 52 height 21
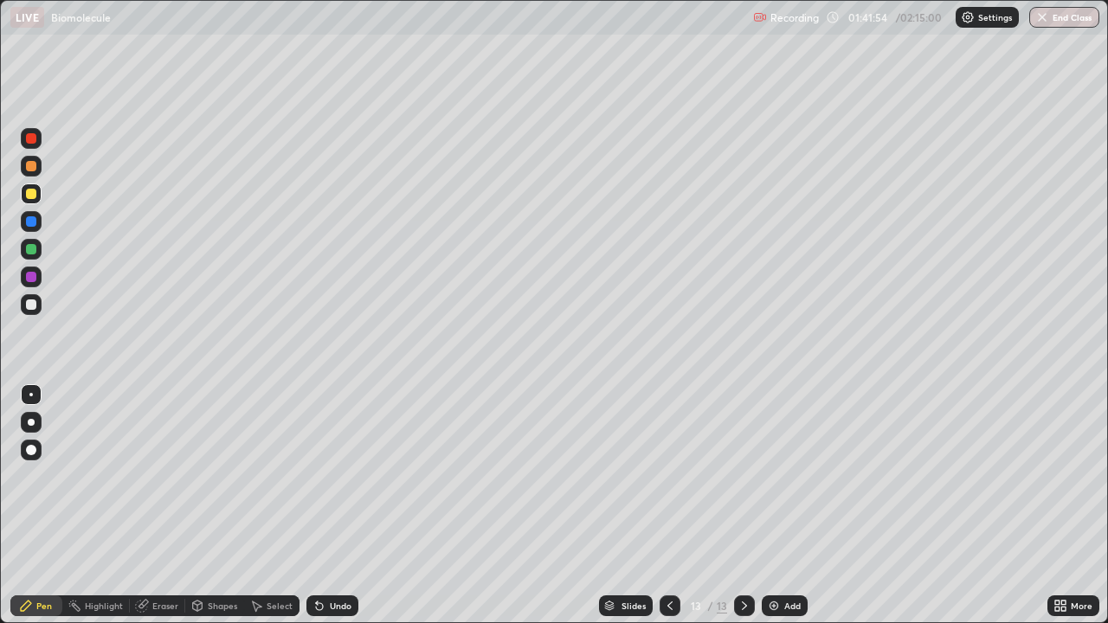
click at [334, 506] on div "Undo" at bounding box center [333, 606] width 52 height 21
click at [333, 506] on div "Undo" at bounding box center [333, 606] width 52 height 21
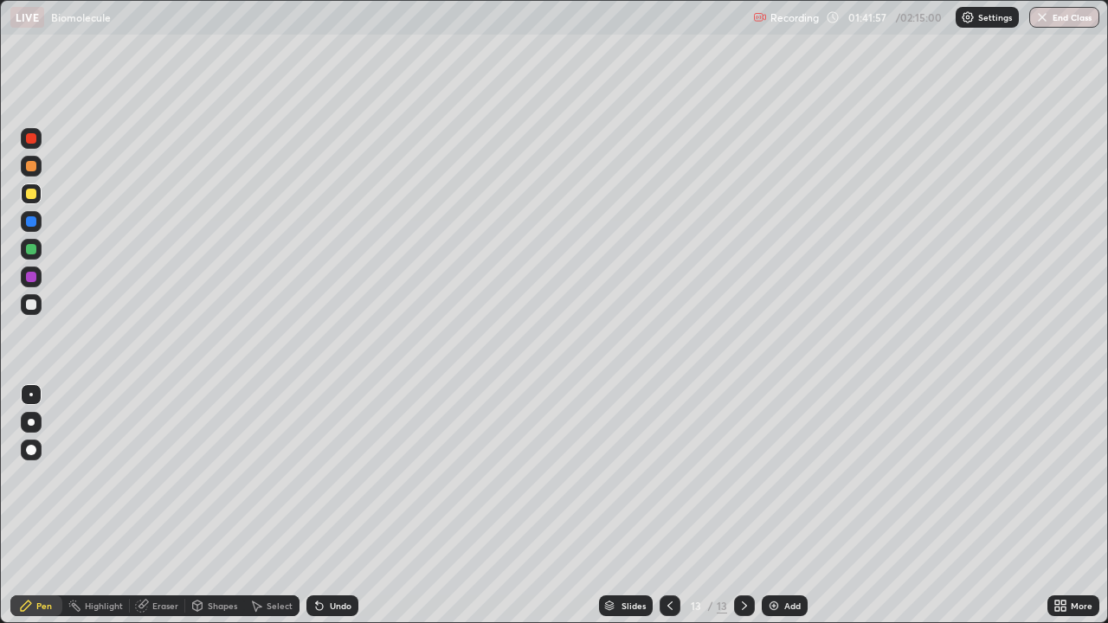
click at [333, 506] on div "Undo" at bounding box center [333, 606] width 52 height 21
click at [336, 506] on div "Undo" at bounding box center [333, 606] width 52 height 21
click at [330, 506] on div "Undo" at bounding box center [333, 606] width 52 height 21
click at [32, 302] on div at bounding box center [31, 305] width 10 height 10
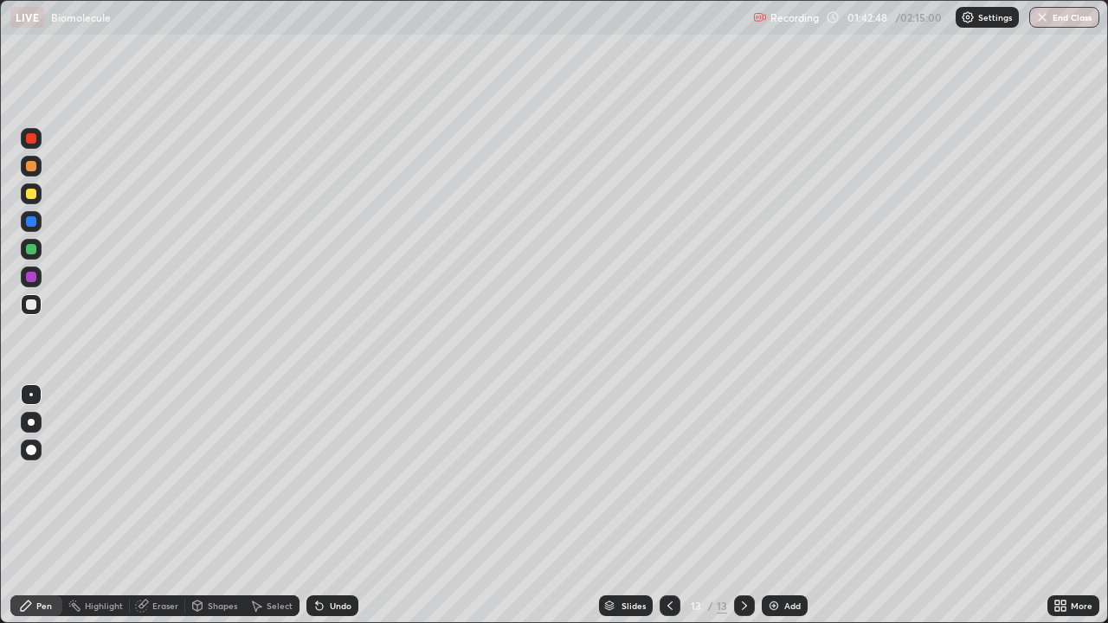
click at [35, 195] on div at bounding box center [31, 194] width 10 height 10
click at [337, 506] on div "Undo" at bounding box center [341, 606] width 22 height 9
click at [32, 139] on div at bounding box center [31, 138] width 10 height 10
click at [33, 306] on div at bounding box center [31, 305] width 10 height 10
click at [335, 506] on div "Undo" at bounding box center [341, 606] width 22 height 9
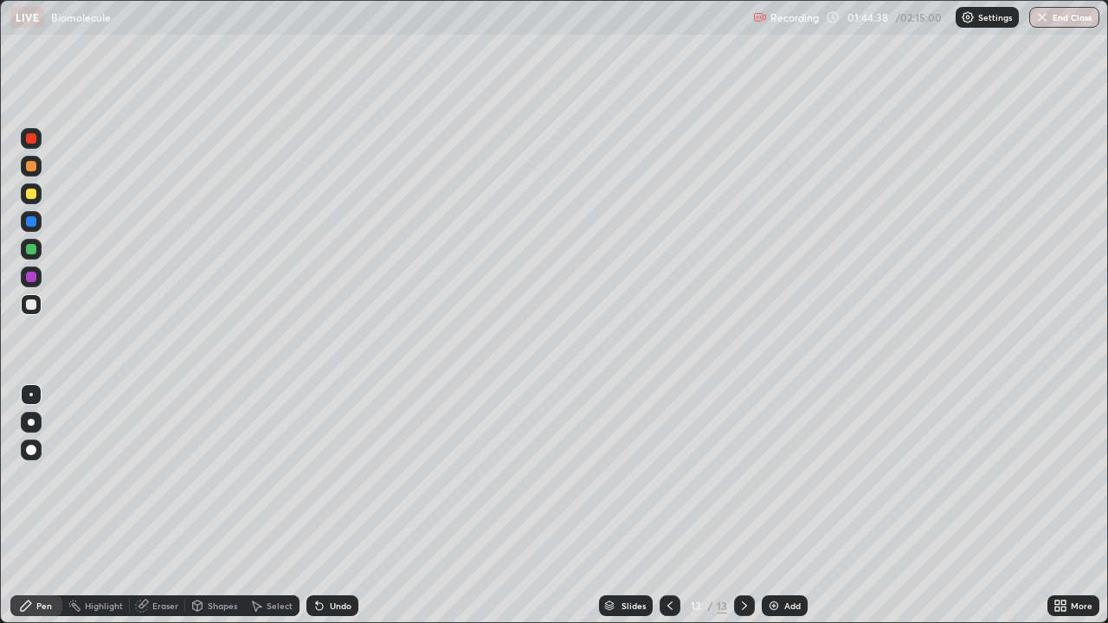
click at [331, 506] on div "Undo" at bounding box center [341, 606] width 22 height 9
click at [31, 139] on div at bounding box center [31, 138] width 10 height 10
click at [1061, 16] on button "End Class" at bounding box center [1065, 17] width 70 height 21
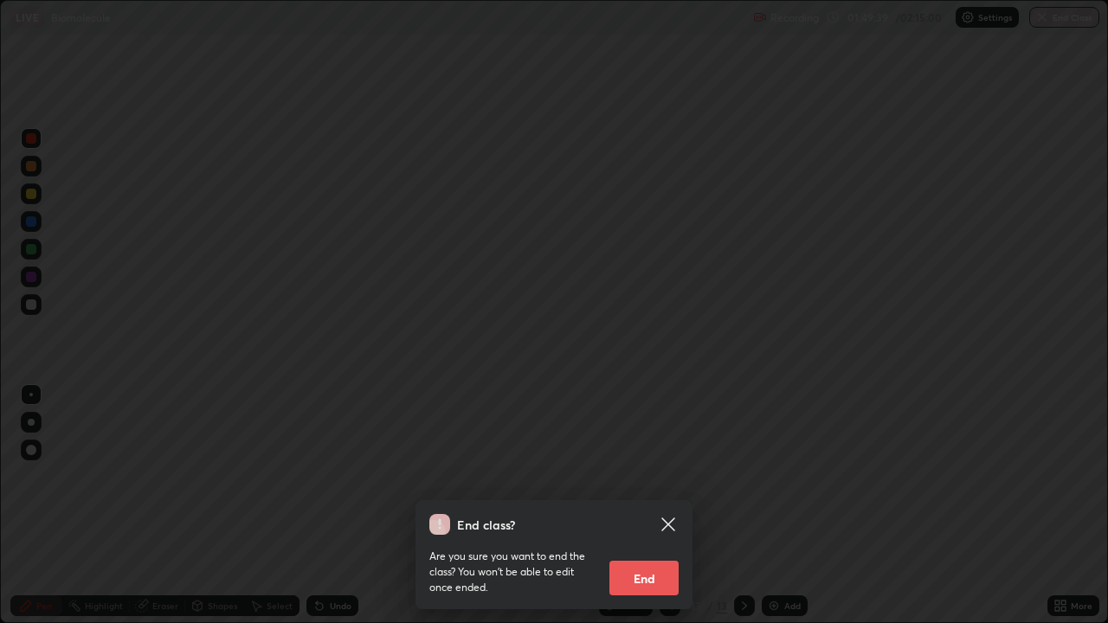
click at [638, 506] on button "End" at bounding box center [644, 578] width 69 height 35
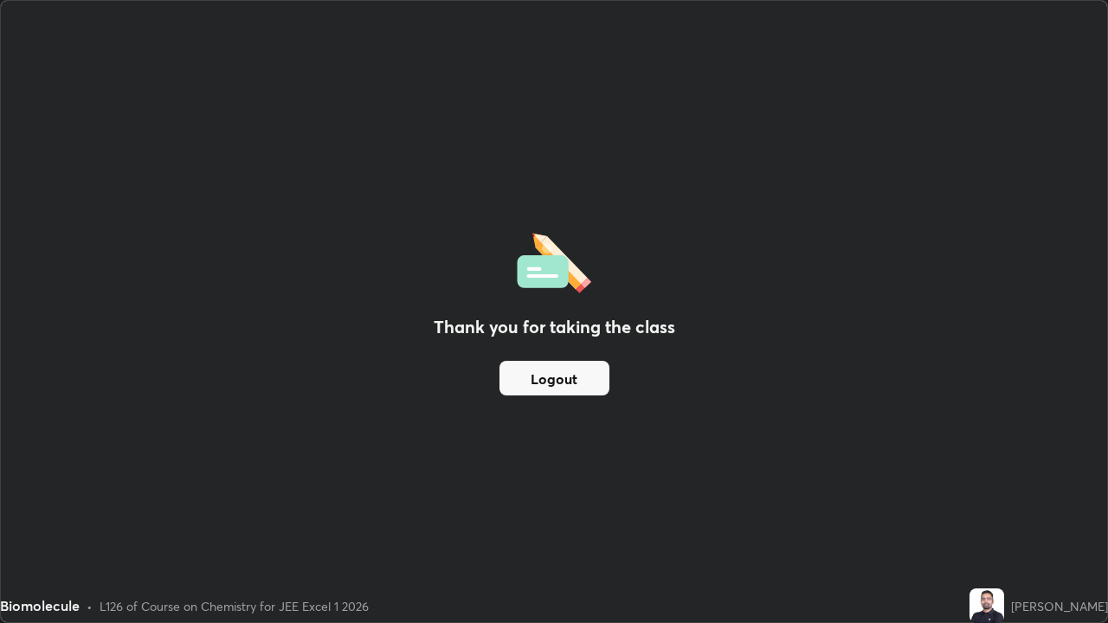
click at [563, 378] on button "Logout" at bounding box center [555, 378] width 110 height 35
